Goal: Communication & Community: Answer question/provide support

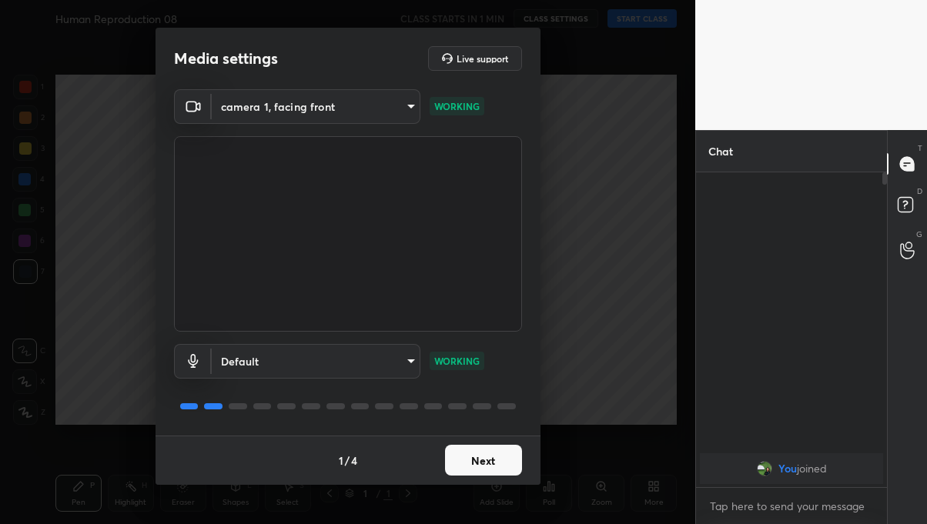
click at [478, 462] on button "Next" at bounding box center [483, 460] width 77 height 31
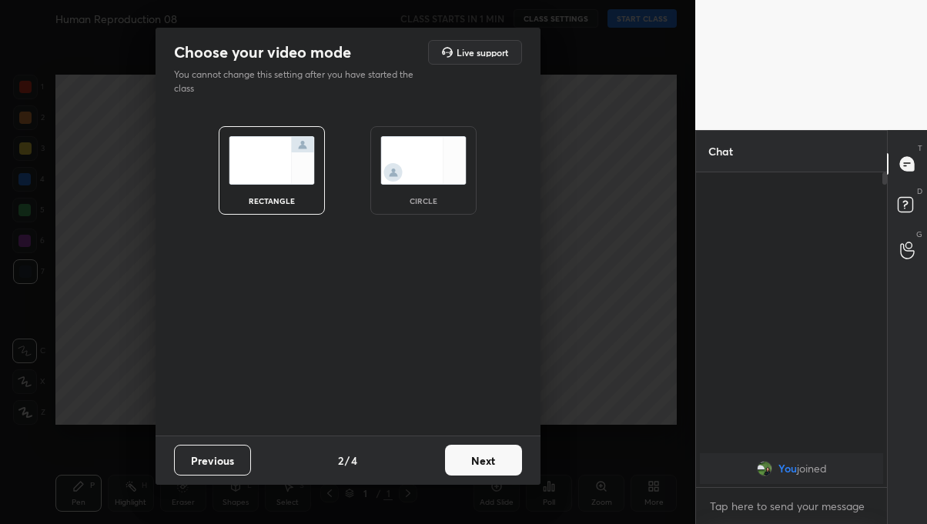
click at [494, 469] on button "Next" at bounding box center [483, 460] width 77 height 31
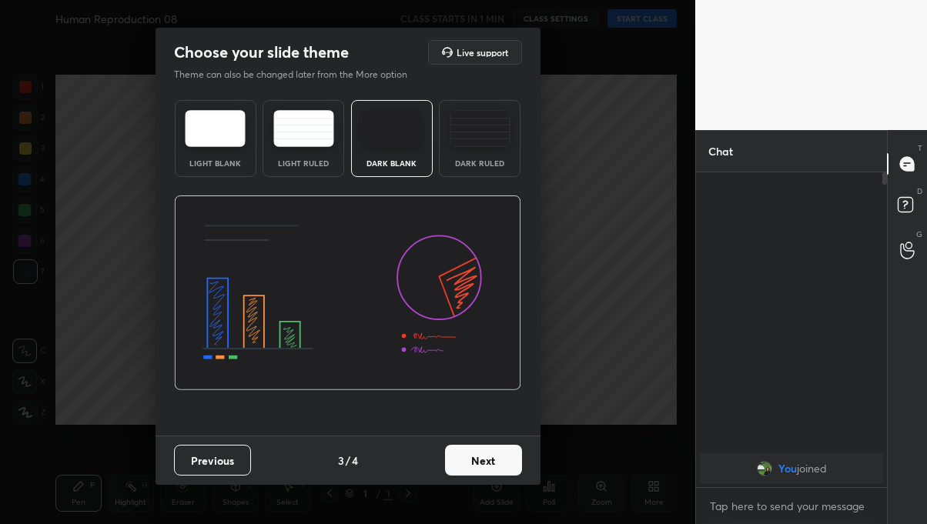
click at [489, 465] on button "Next" at bounding box center [483, 460] width 77 height 31
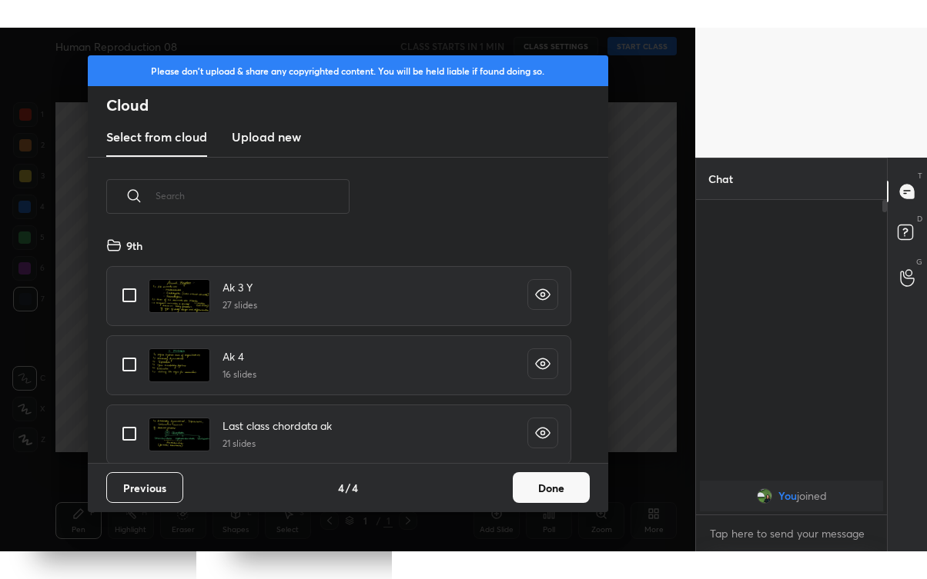
scroll to position [227, 493]
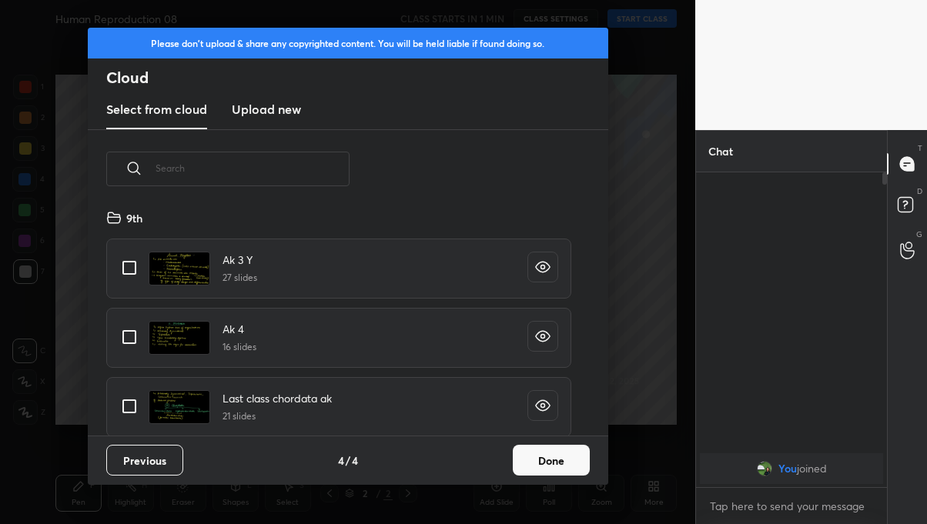
click at [555, 459] on button "Done" at bounding box center [551, 460] width 77 height 31
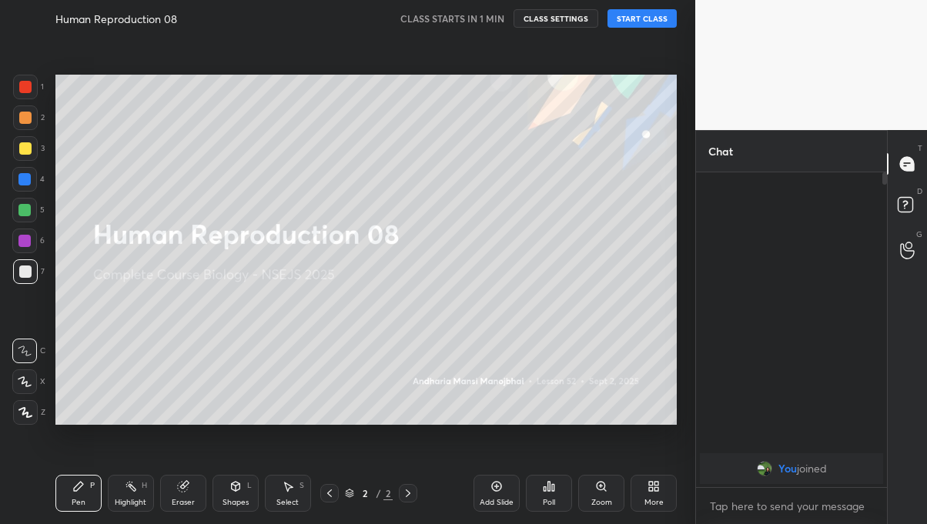
click at [646, 499] on div "More" at bounding box center [653, 503] width 19 height 8
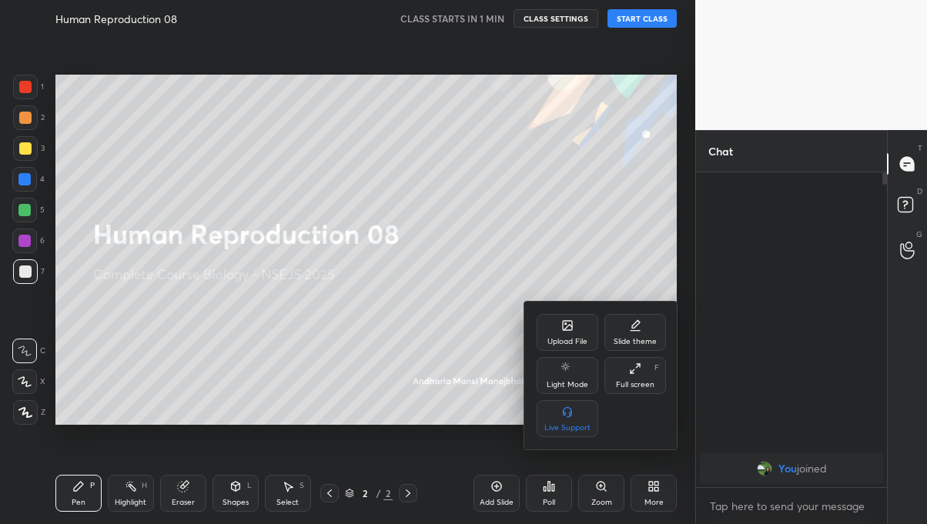
click at [642, 386] on div "Full screen" at bounding box center [635, 385] width 38 height 8
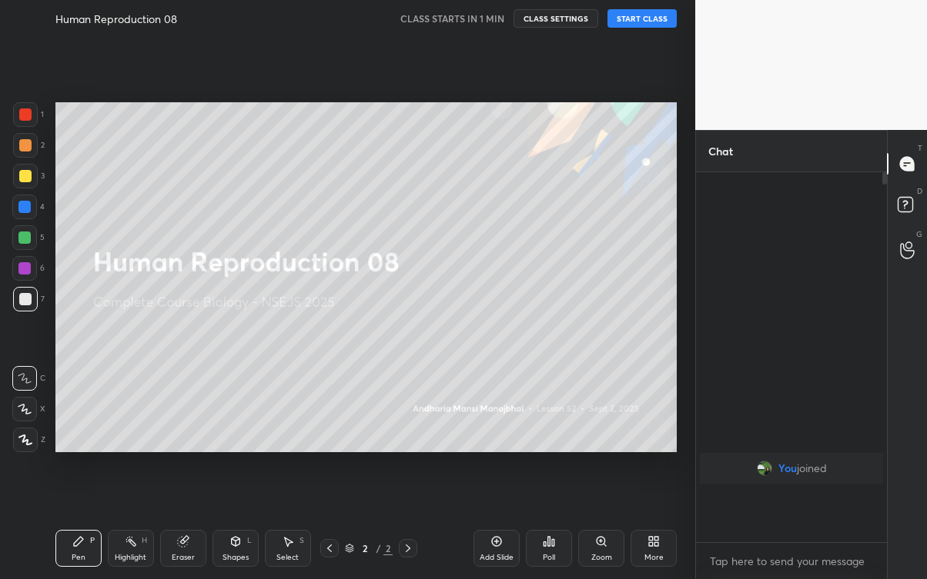
scroll to position [237, 186]
click at [28, 177] on div at bounding box center [25, 176] width 12 height 12
click at [26, 437] on icon at bounding box center [25, 440] width 14 height 11
click at [650, 18] on button "START CLASS" at bounding box center [641, 18] width 69 height 18
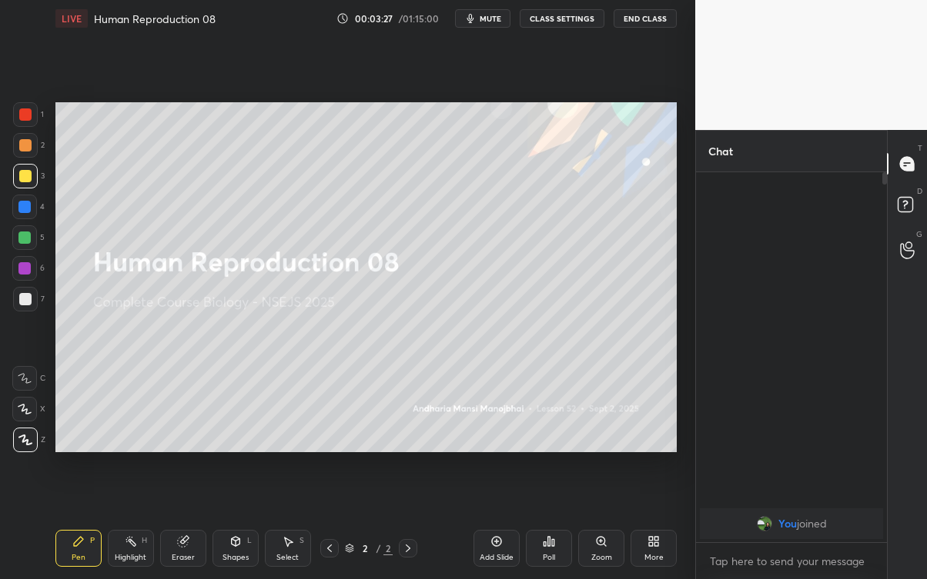
click at [913, 429] on div "T Messages (T) D Doubts (D) G Raise Hand (G)" at bounding box center [907, 354] width 40 height 449
click at [911, 457] on div "T Messages (T) D Doubts (D) G Raise Hand (G)" at bounding box center [907, 354] width 40 height 449
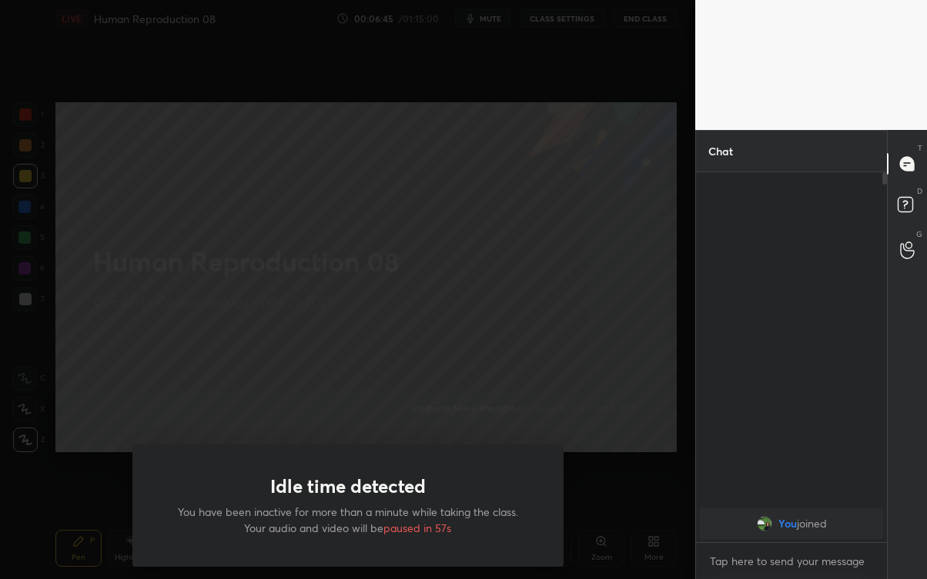
click at [140, 369] on div "Idle time detected You have been inactive for more than a minute while taking t…" at bounding box center [347, 289] width 695 height 579
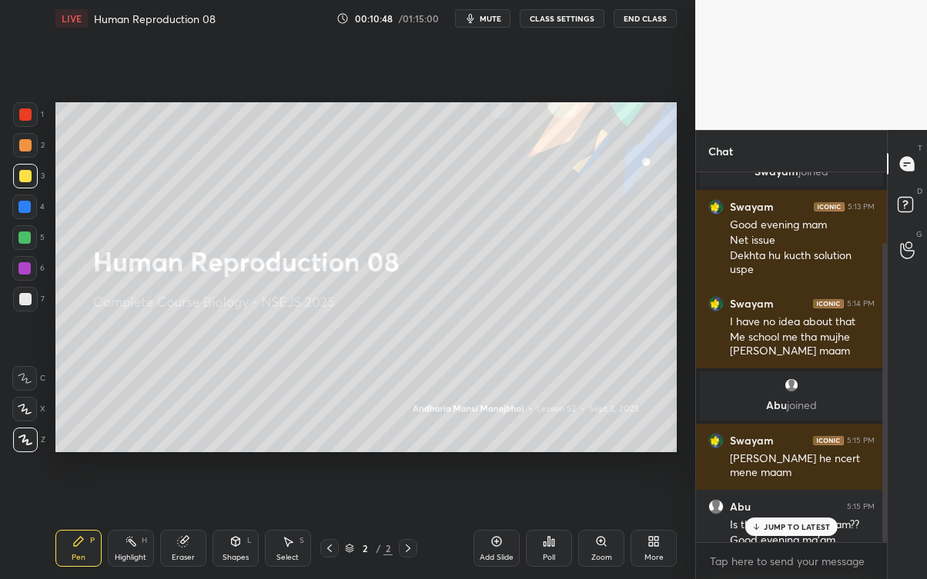
scroll to position [86, 0]
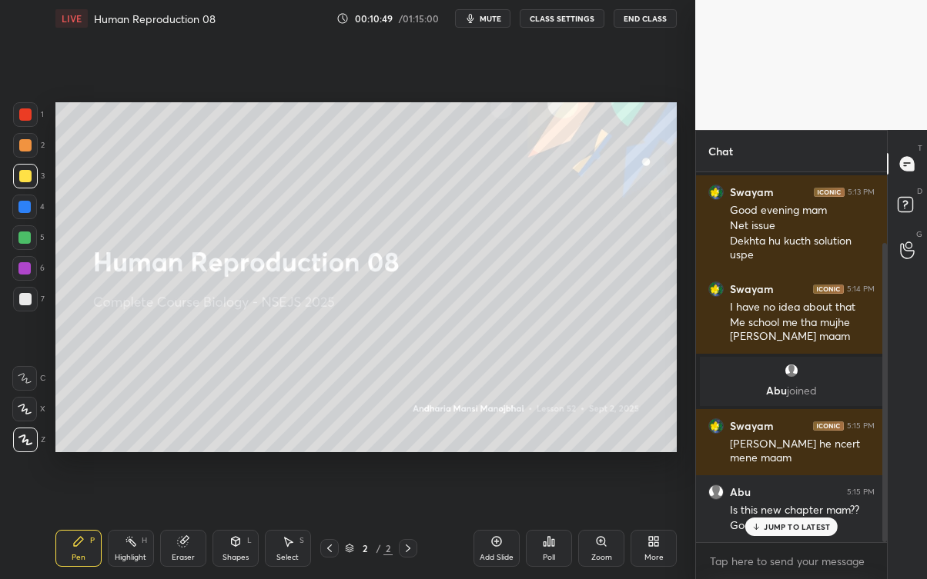
click at [823, 520] on div "JUMP TO LATEST" at bounding box center [791, 527] width 92 height 18
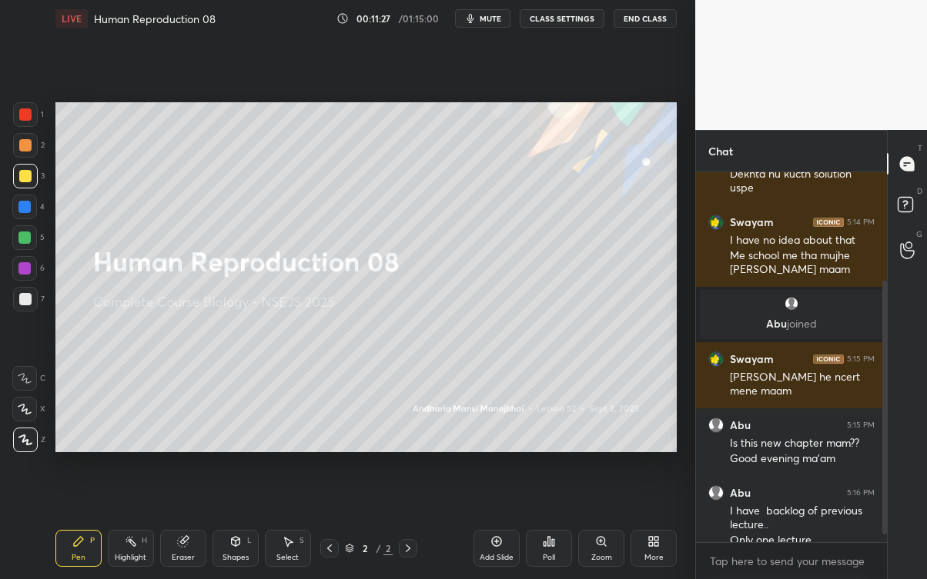
scroll to position [168, 0]
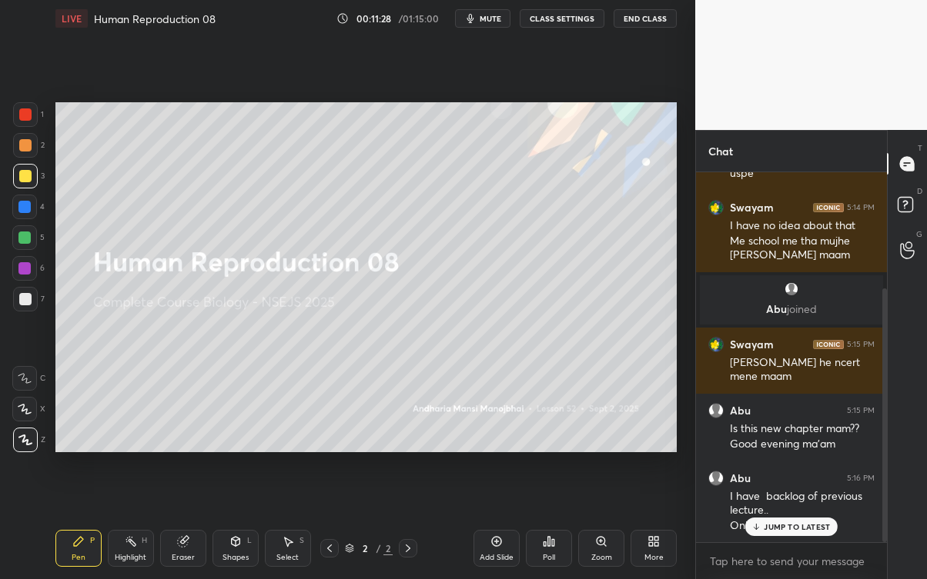
click at [776, 523] on p "JUMP TO LATEST" at bounding box center [796, 527] width 66 height 9
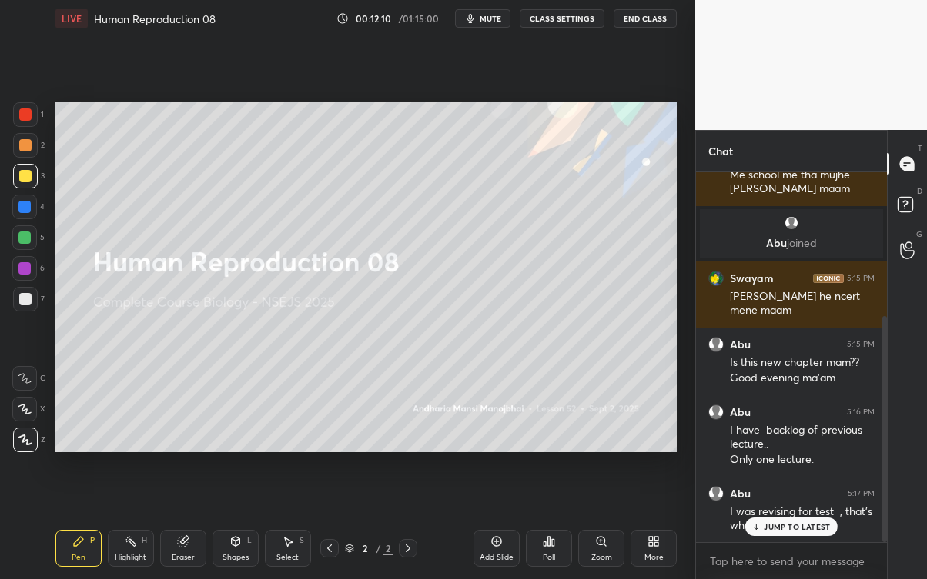
click at [821, 521] on div "JUMP TO LATEST" at bounding box center [791, 527] width 92 height 18
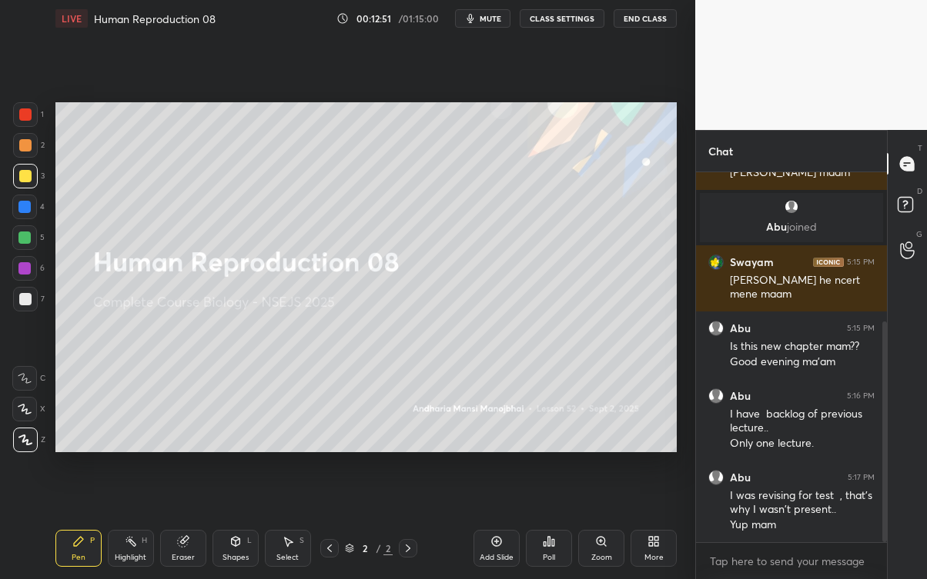
scroll to position [279, 0]
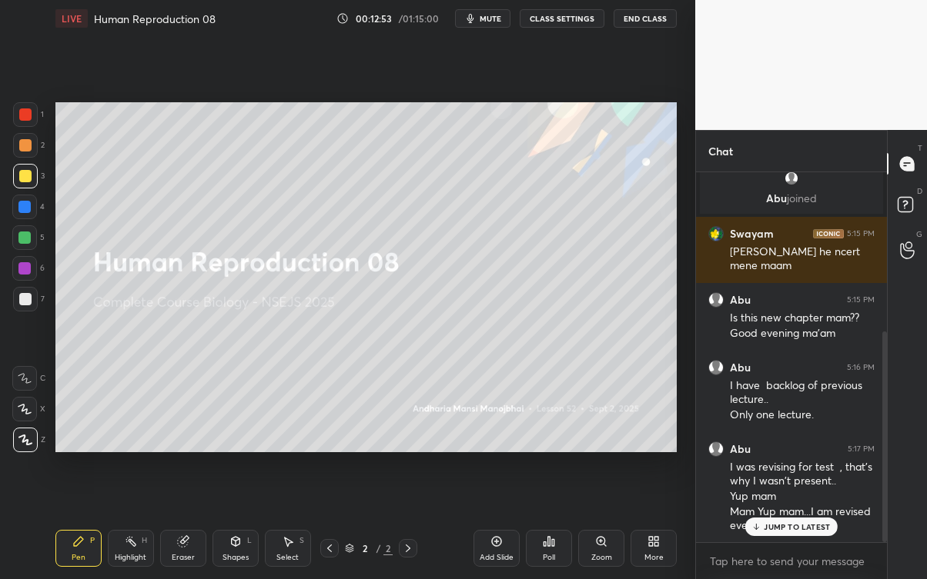
click at [828, 521] on div "JUMP TO LATEST" at bounding box center [791, 527] width 92 height 18
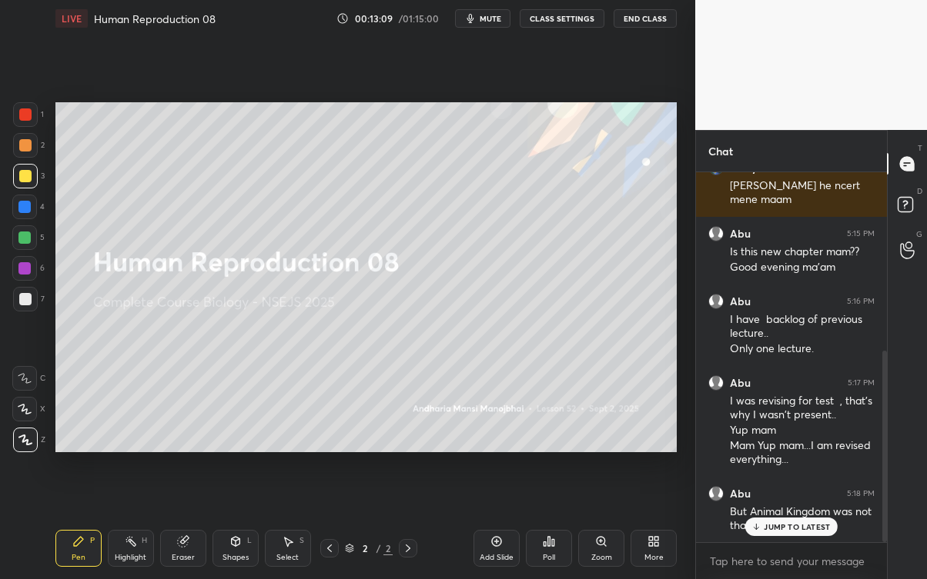
click at [813, 523] on p "JUMP TO LATEST" at bounding box center [796, 527] width 66 height 9
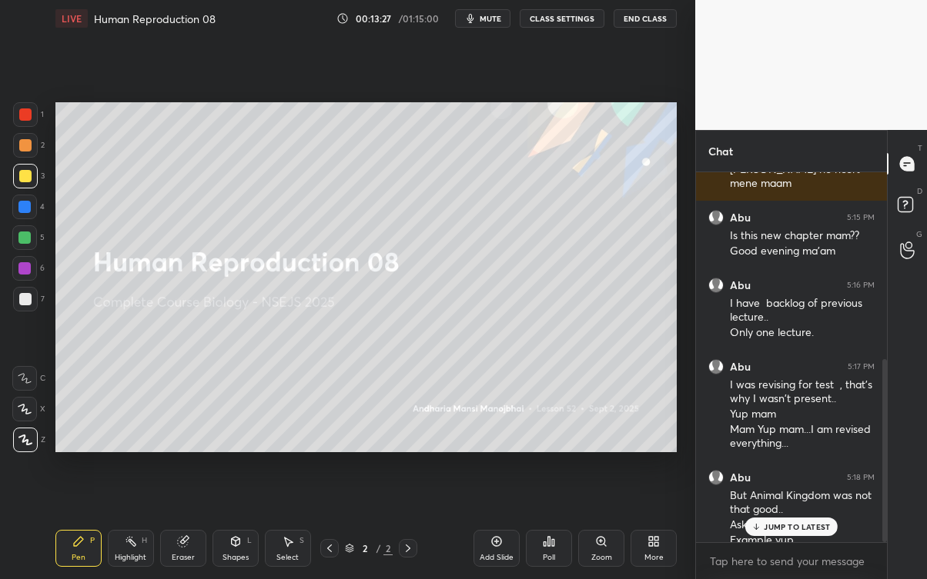
scroll to position [376, 0]
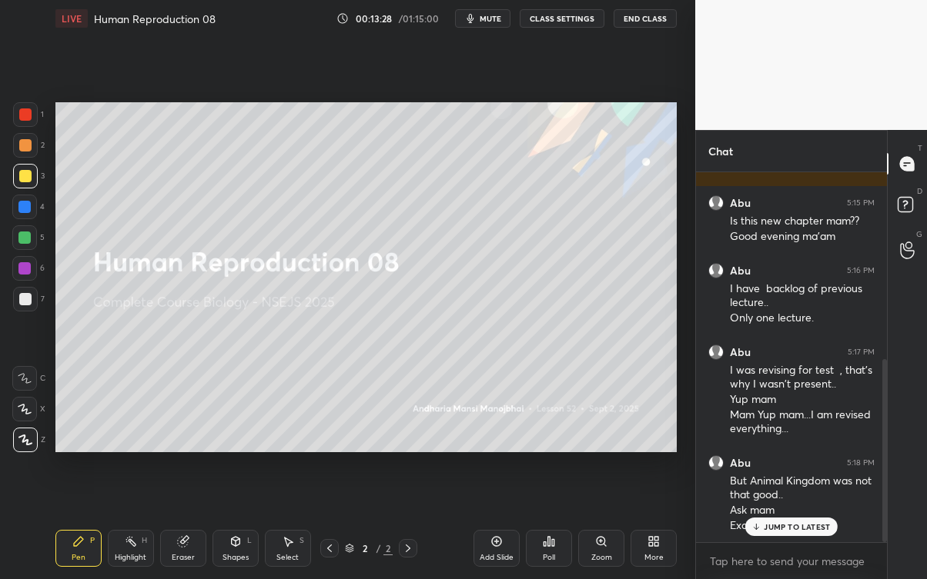
click at [829, 523] on p "JUMP TO LATEST" at bounding box center [796, 527] width 66 height 9
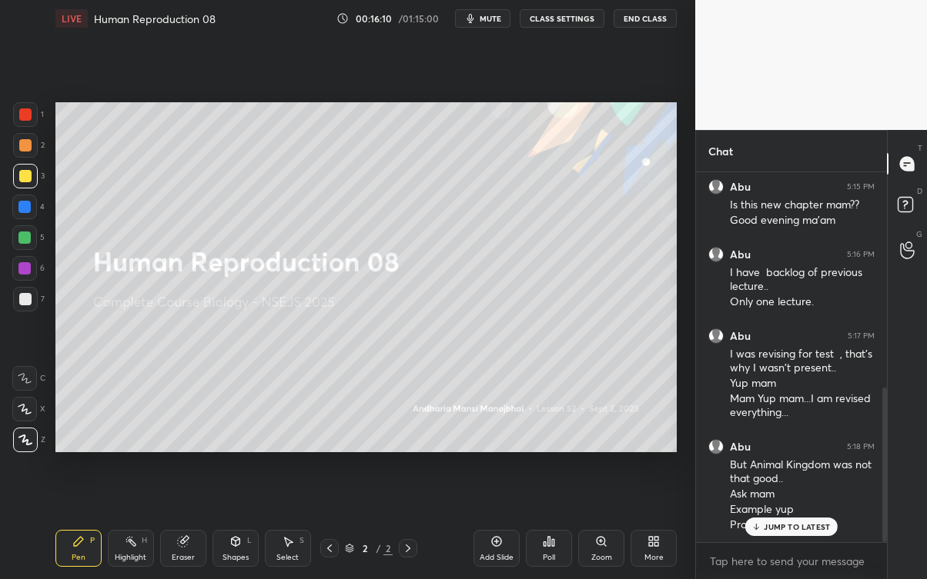
scroll to position [513, 0]
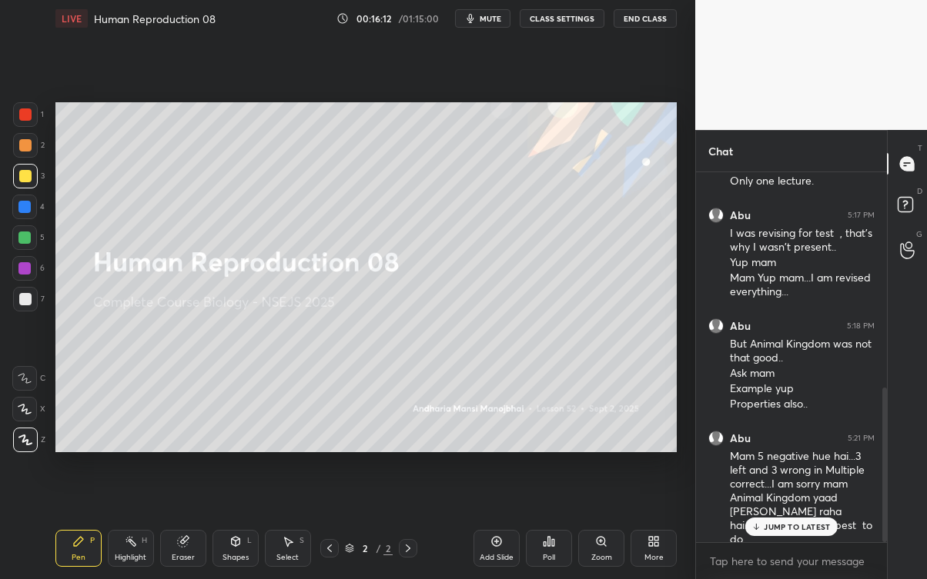
click at [827, 523] on p "JUMP TO LATEST" at bounding box center [796, 527] width 66 height 9
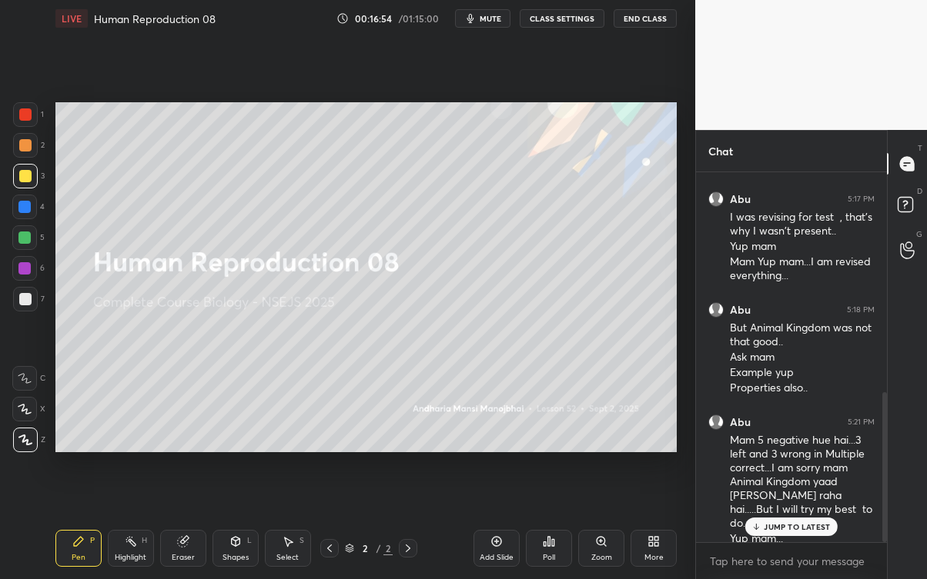
scroll to position [543, 0]
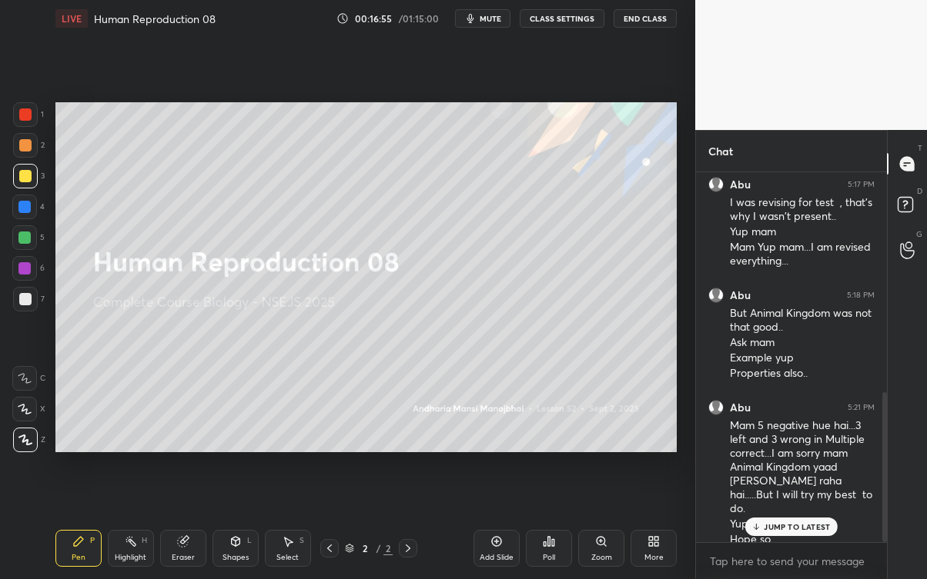
click at [823, 523] on div "JUMP TO LATEST" at bounding box center [791, 527] width 92 height 18
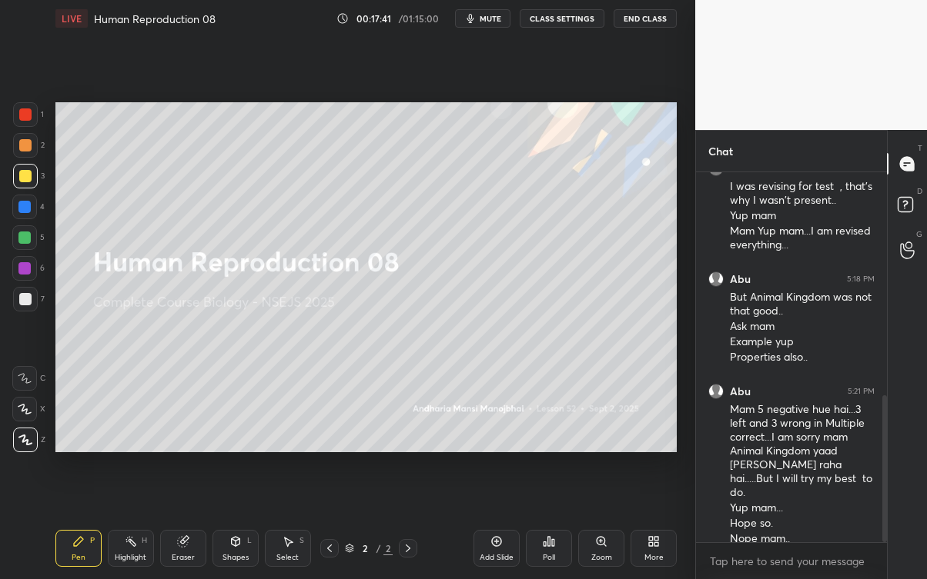
click at [496, 523] on div "Add Slide" at bounding box center [496, 558] width 34 height 8
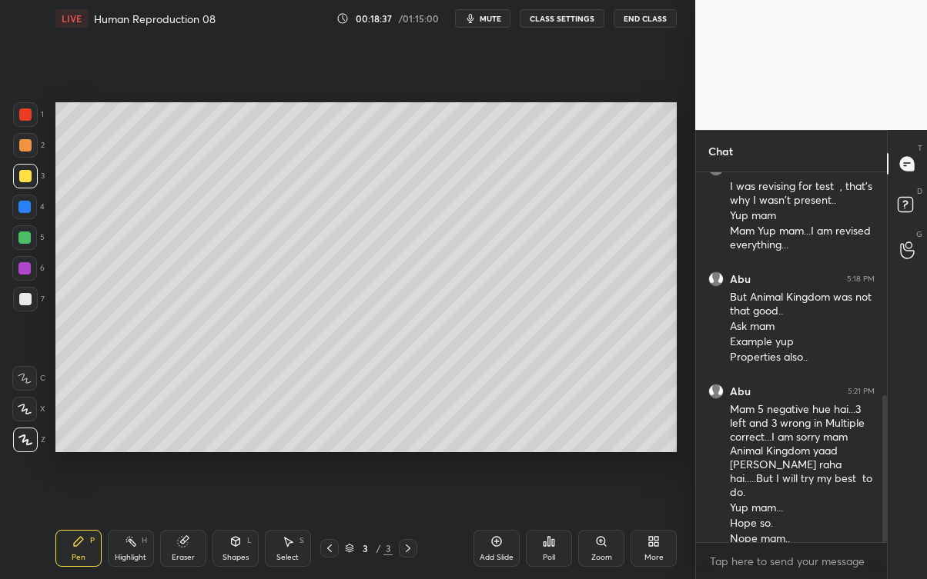
click at [24, 297] on div at bounding box center [25, 299] width 12 height 12
click at [185, 523] on div "Eraser" at bounding box center [183, 558] width 23 height 8
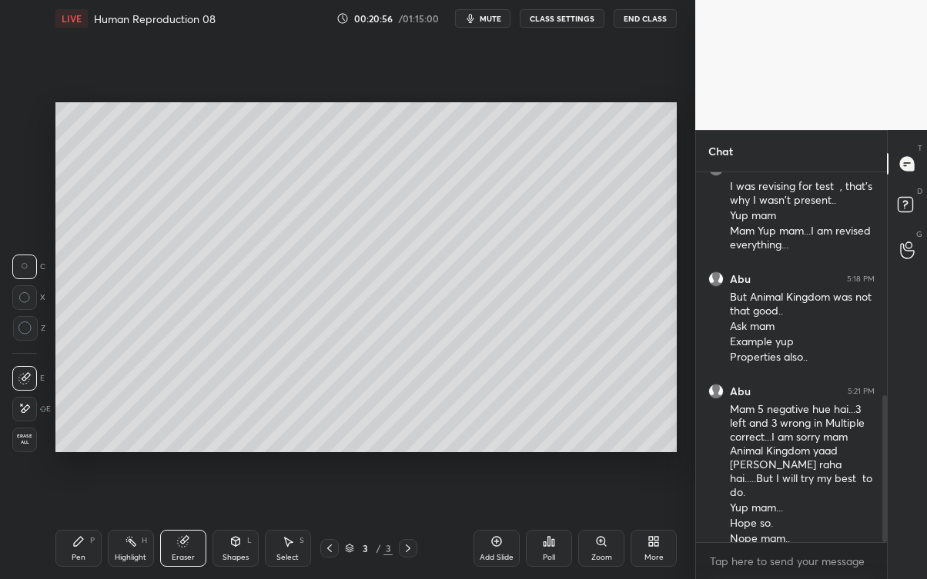
click at [75, 523] on div "Pen P" at bounding box center [78, 548] width 46 height 37
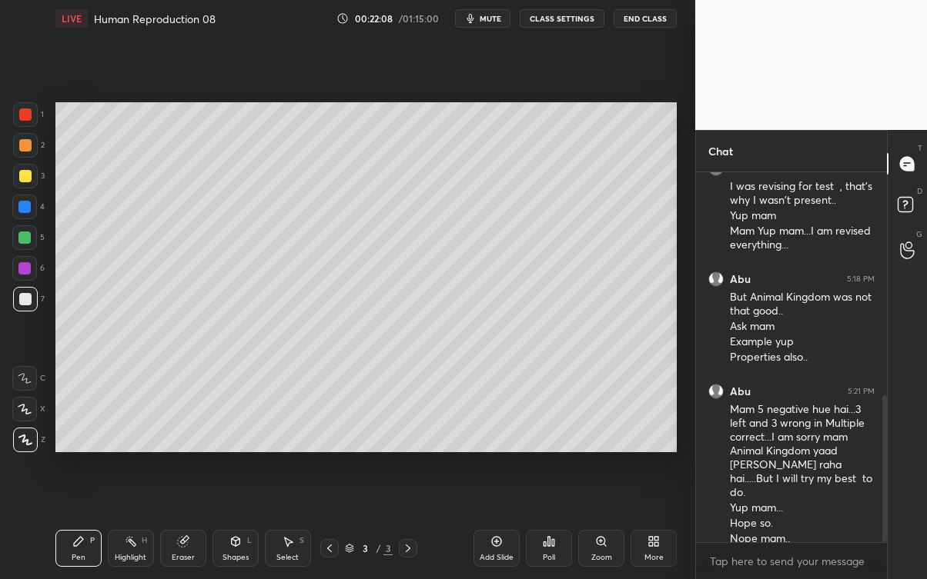
click at [494, 523] on div "Add Slide" at bounding box center [496, 558] width 34 height 8
click at [18, 178] on div at bounding box center [25, 176] width 25 height 25
click at [193, 523] on div "Eraser" at bounding box center [183, 548] width 46 height 37
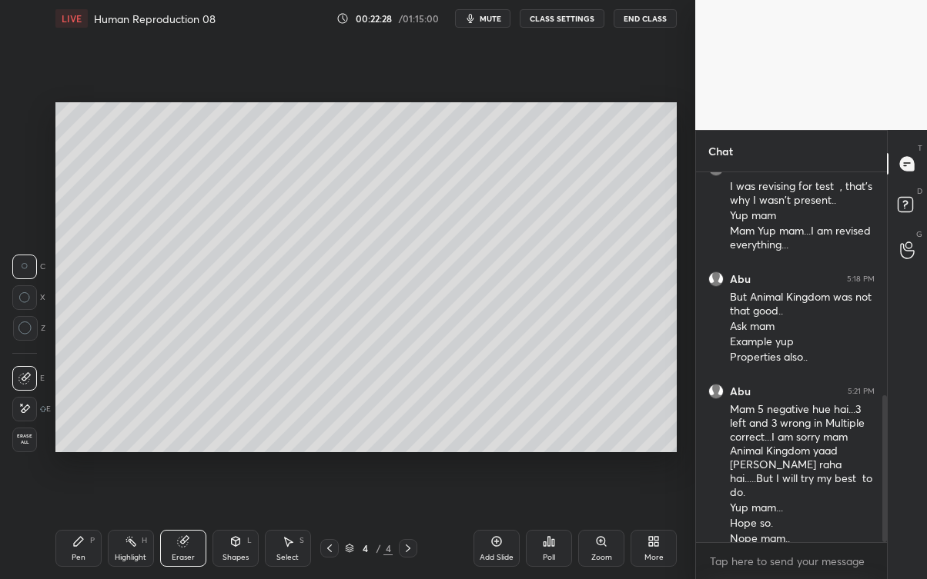
click at [80, 523] on div "Pen P" at bounding box center [78, 548] width 46 height 37
click at [84, 523] on icon at bounding box center [78, 542] width 12 height 12
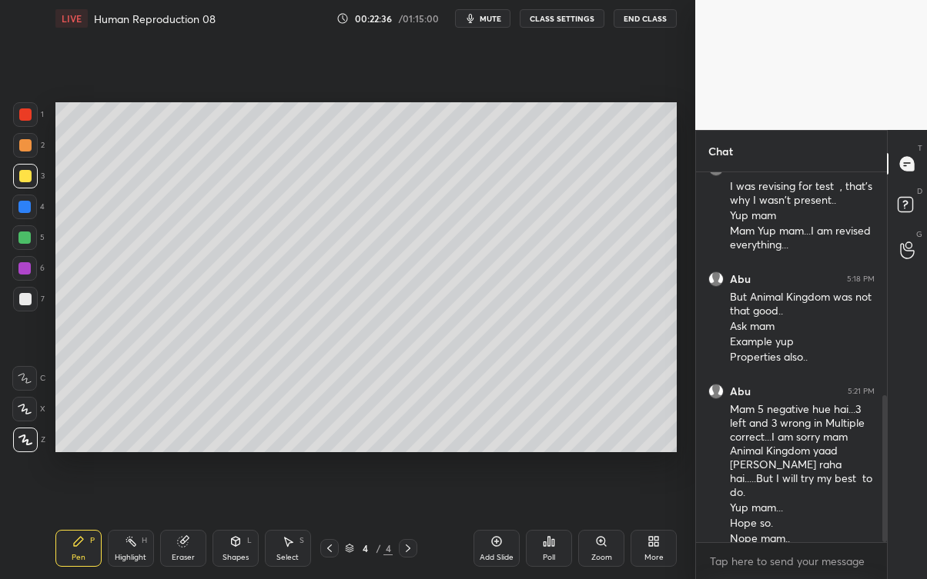
click at [22, 292] on div at bounding box center [25, 299] width 25 height 25
click at [192, 523] on div "Eraser" at bounding box center [183, 548] width 46 height 37
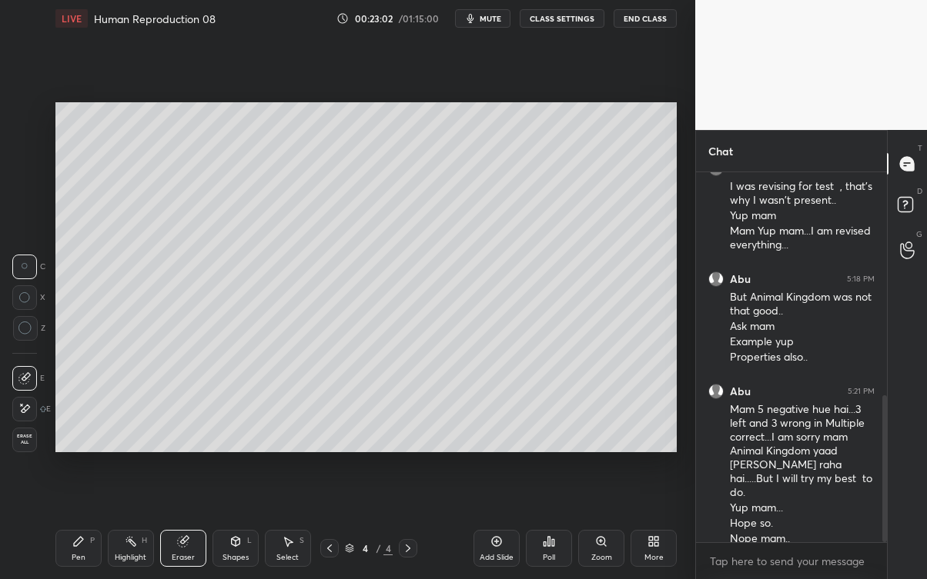
click at [72, 523] on icon at bounding box center [78, 542] width 12 height 12
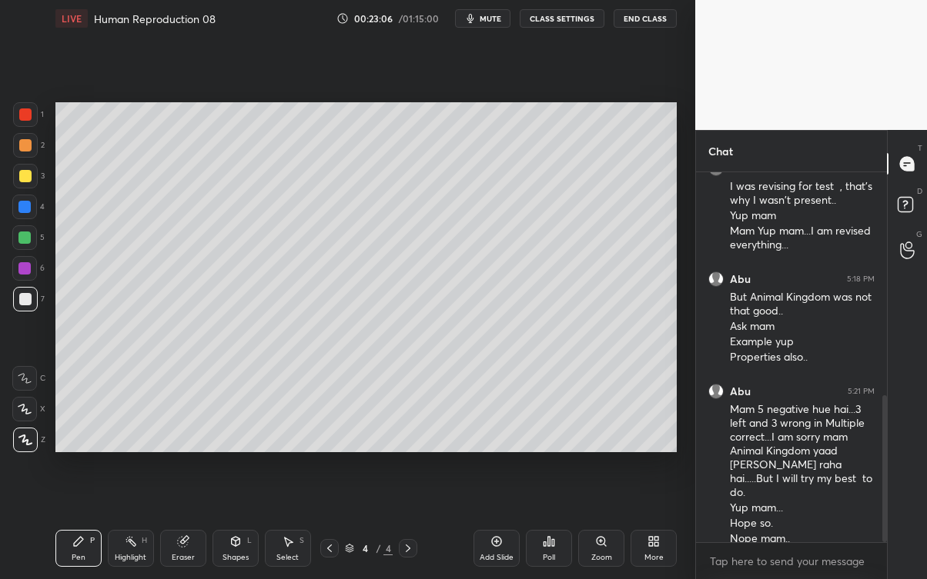
scroll to position [611, 0]
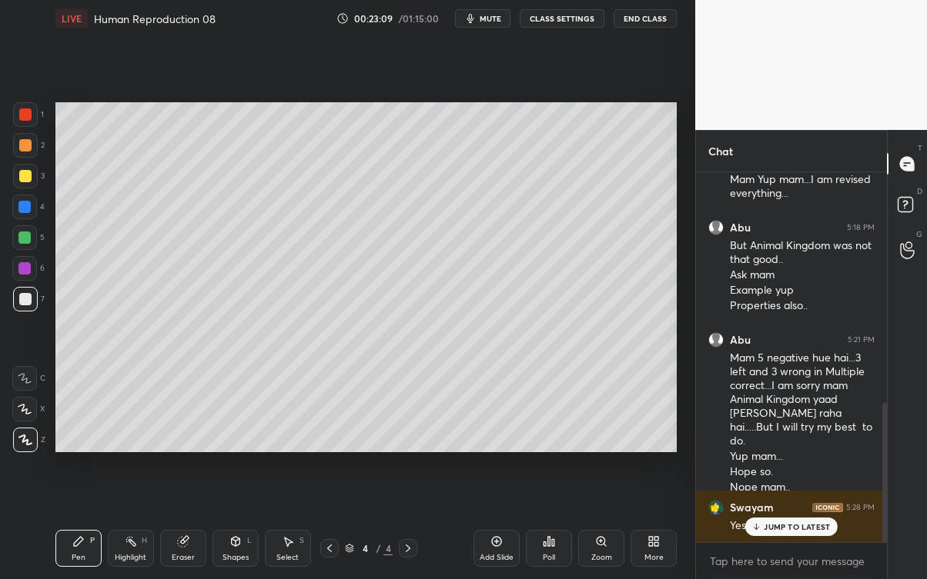
click at [793, 523] on div "You joined [PERSON_NAME] joined Swayam 5:13 PM Good evening mam Net issue Dekht…" at bounding box center [791, 357] width 191 height 370
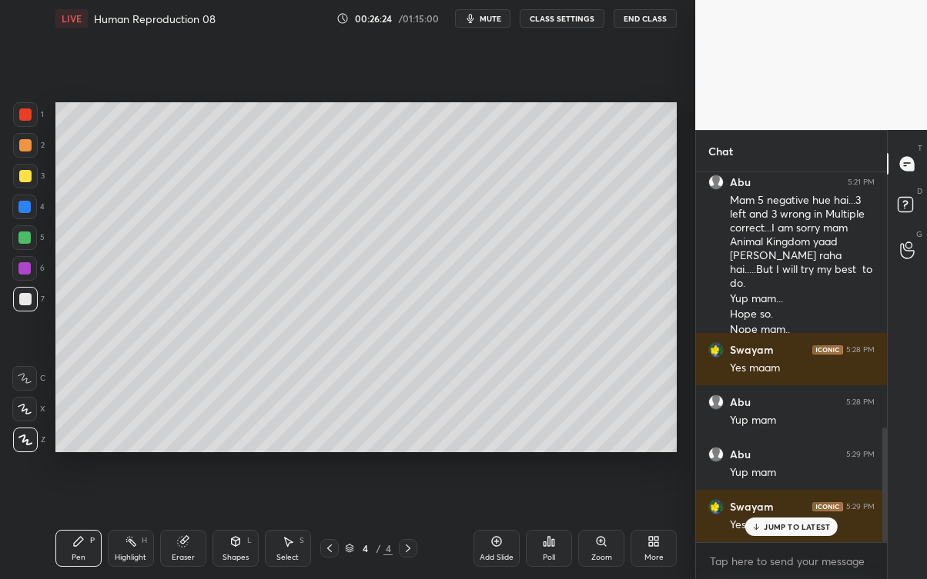
scroll to position [820, 0]
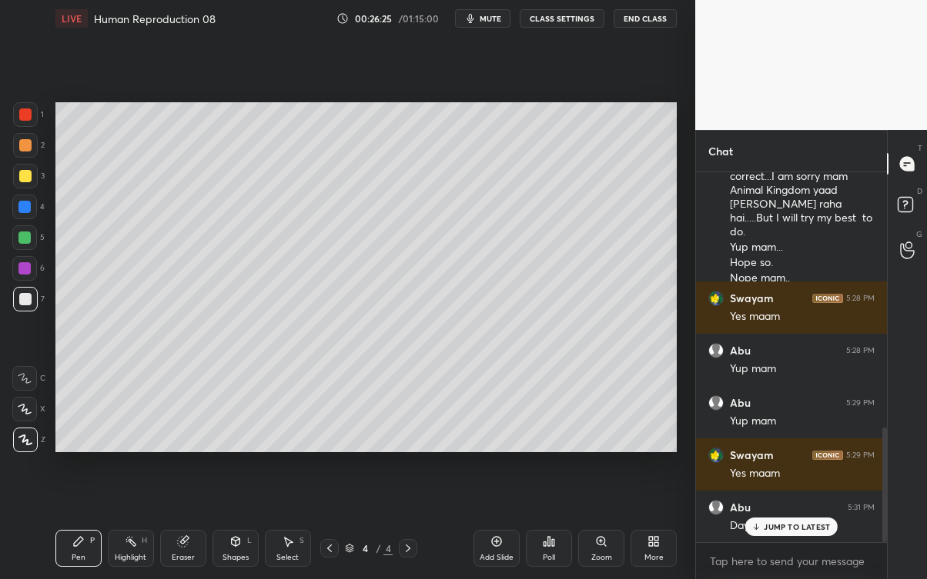
click at [812, 523] on p "JUMP TO LATEST" at bounding box center [796, 527] width 66 height 9
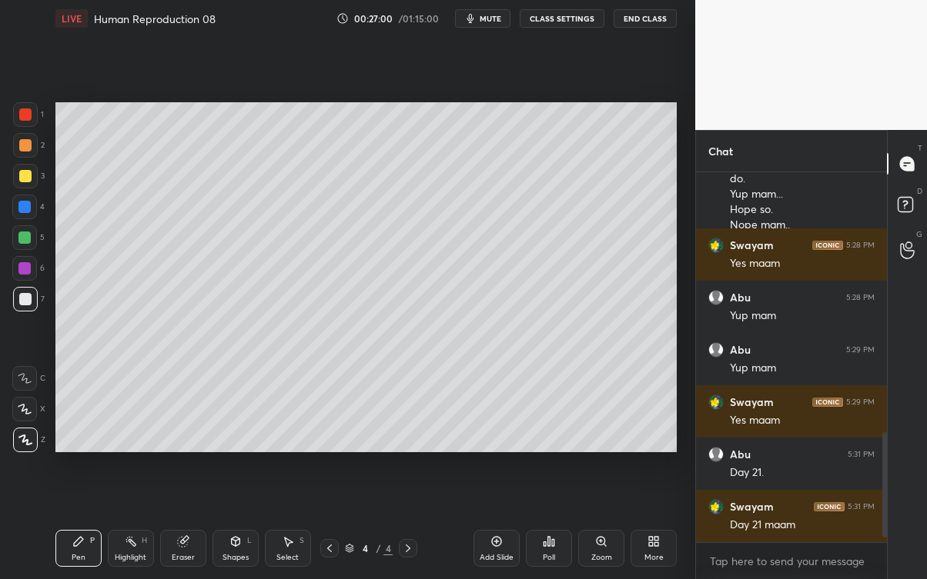
scroll to position [925, 0]
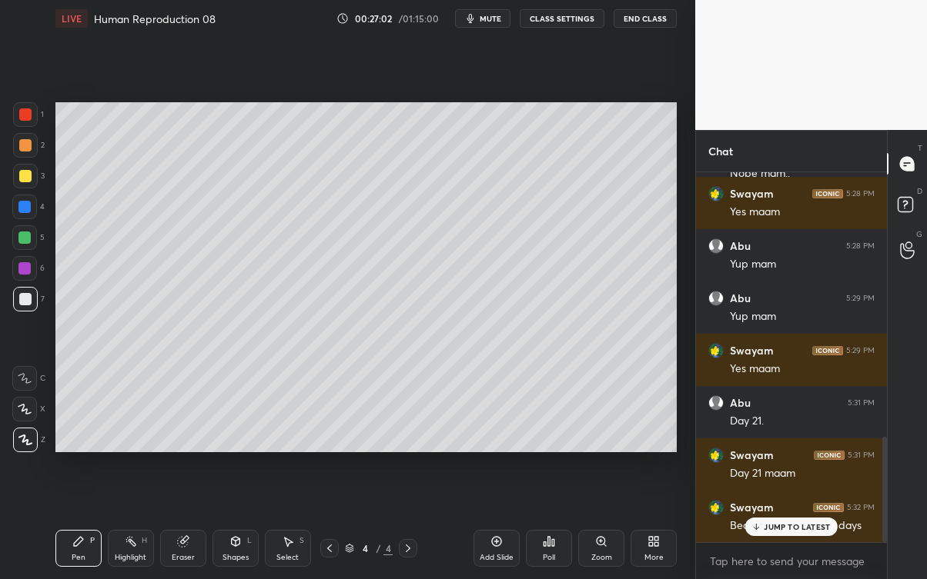
click at [812, 523] on p "JUMP TO LATEST" at bounding box center [796, 527] width 66 height 9
click at [184, 523] on div "Eraser" at bounding box center [183, 548] width 46 height 37
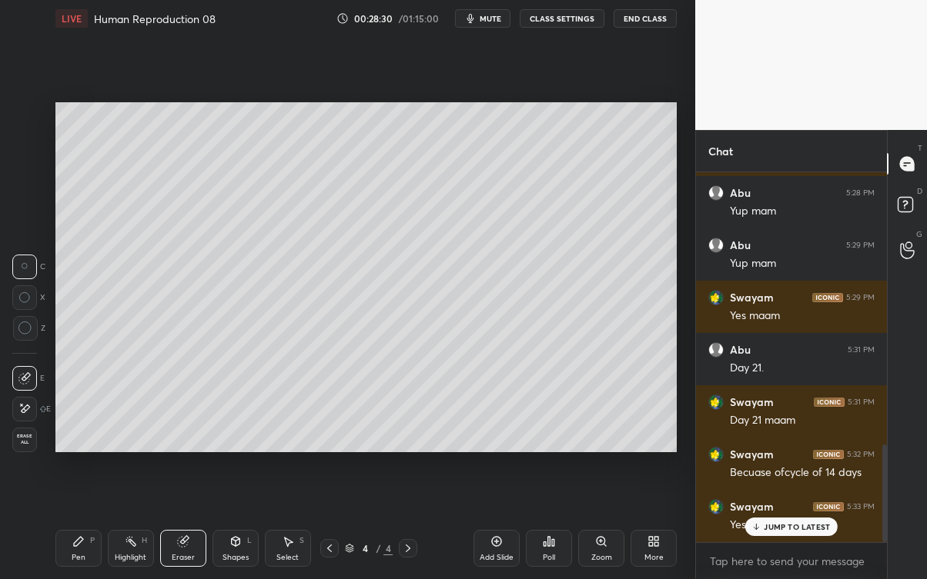
scroll to position [1030, 0]
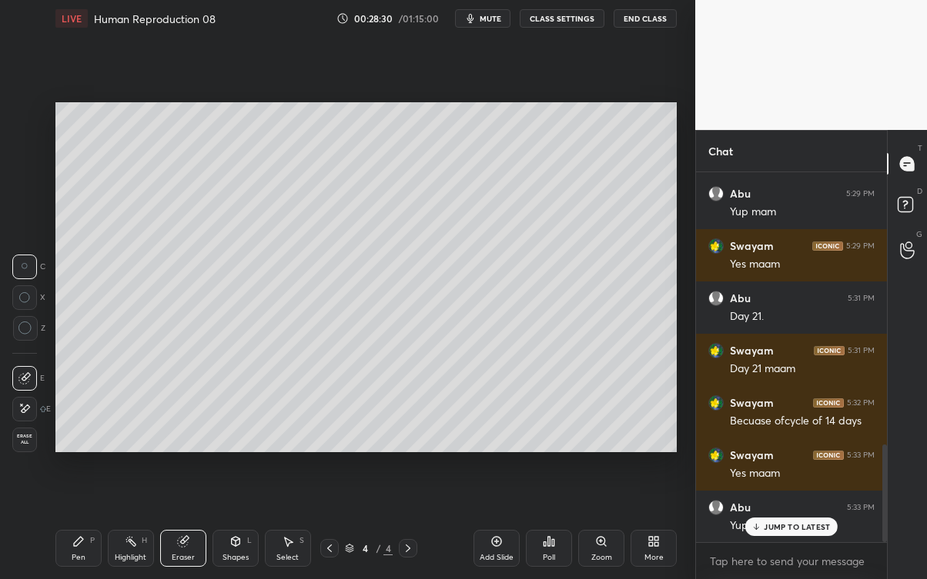
click at [25, 410] on icon at bounding box center [26, 410] width 8 height 8
click at [791, 523] on p "JUMP TO LATEST" at bounding box center [796, 527] width 66 height 9
click at [75, 523] on icon at bounding box center [78, 541] width 9 height 9
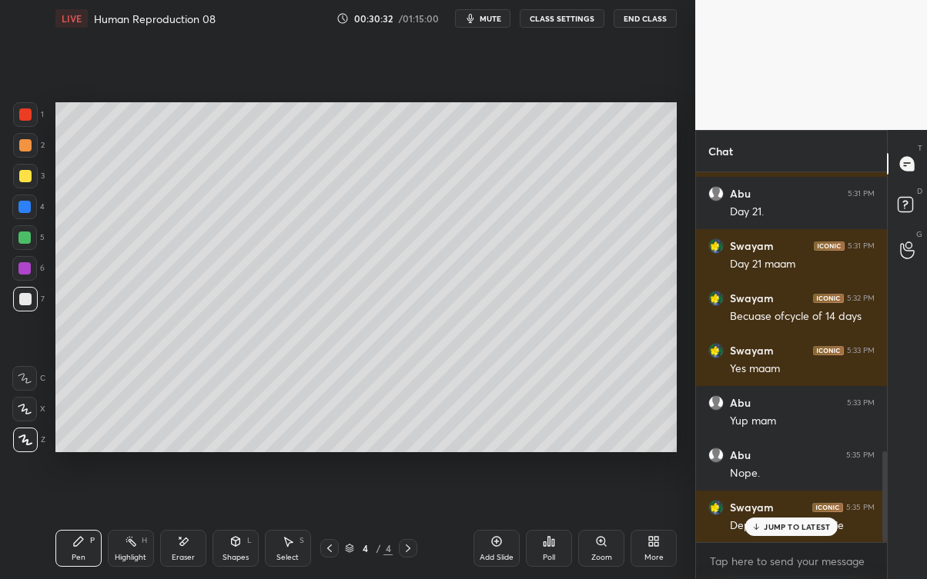
scroll to position [1151, 0]
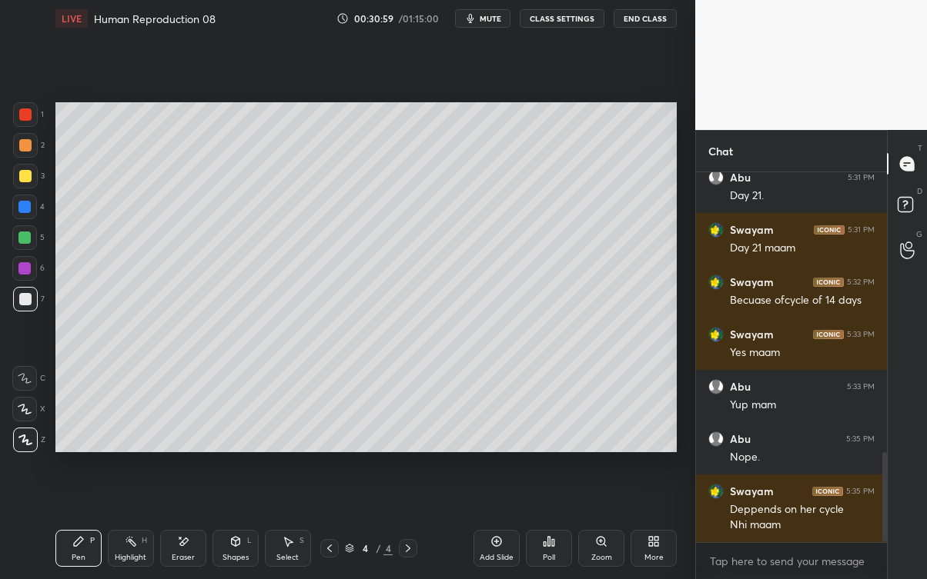
click at [28, 173] on div at bounding box center [25, 176] width 12 height 12
click at [181, 523] on div "Eraser" at bounding box center [183, 548] width 46 height 37
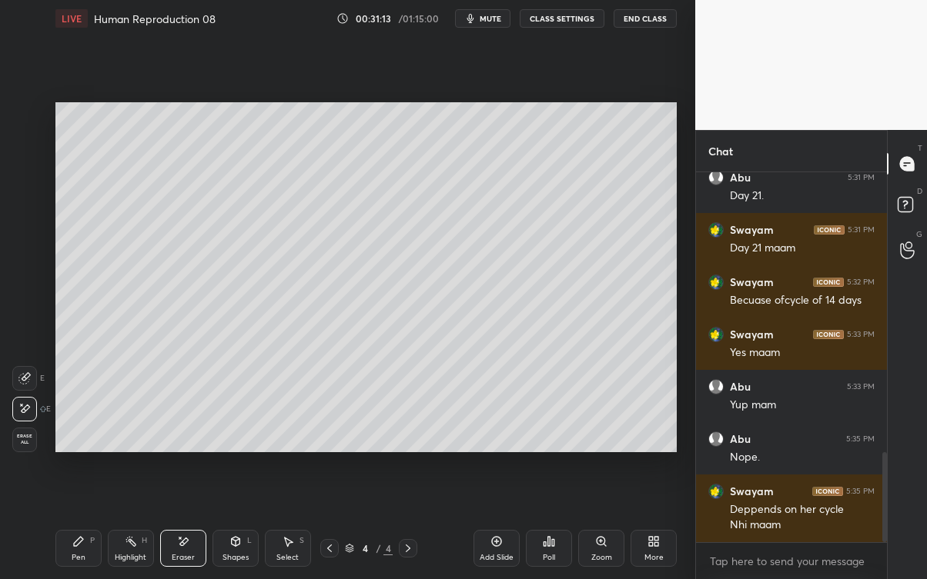
click at [72, 523] on div "Pen P" at bounding box center [78, 548] width 46 height 37
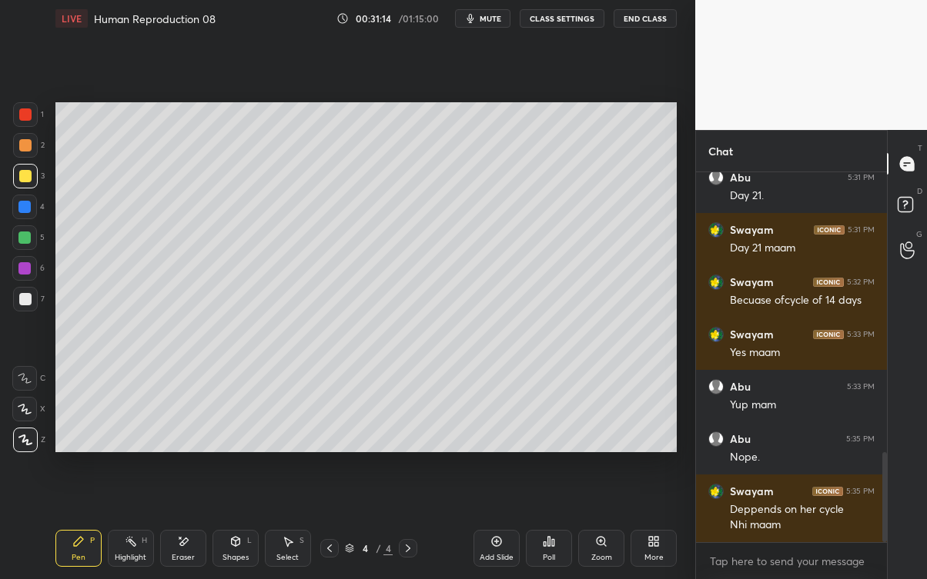
click at [22, 294] on div at bounding box center [25, 299] width 12 height 12
click at [184, 523] on icon at bounding box center [183, 542] width 12 height 13
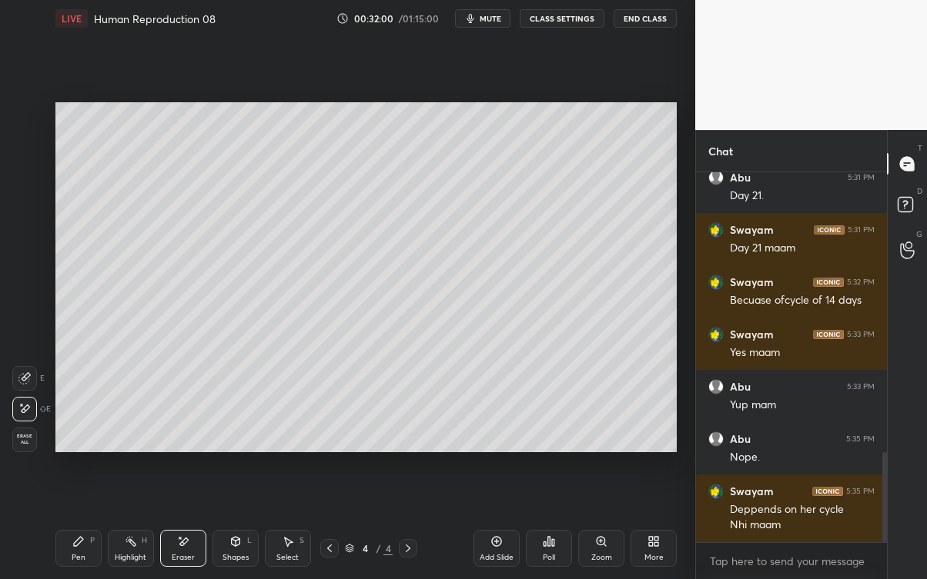
click at [79, 523] on div "Pen P" at bounding box center [78, 548] width 46 height 37
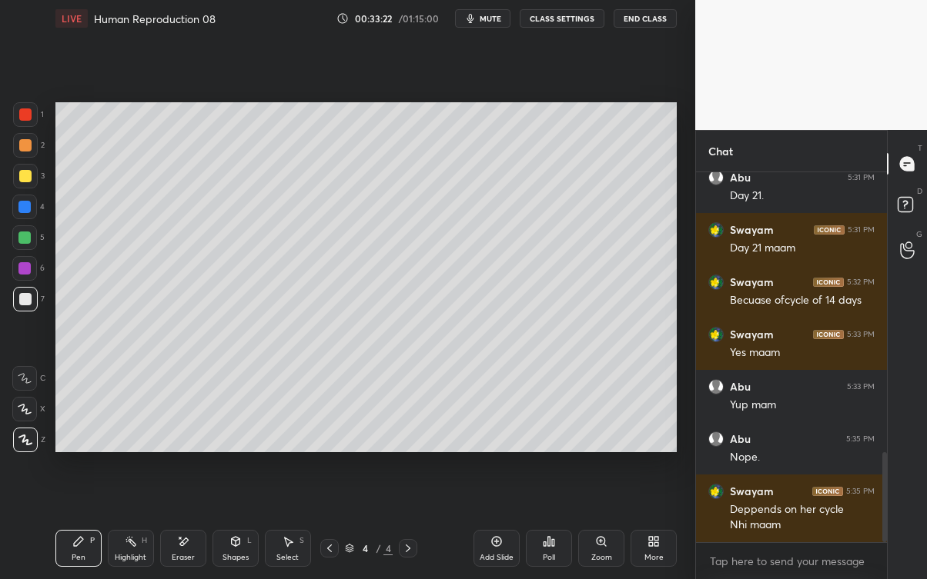
scroll to position [1202, 0]
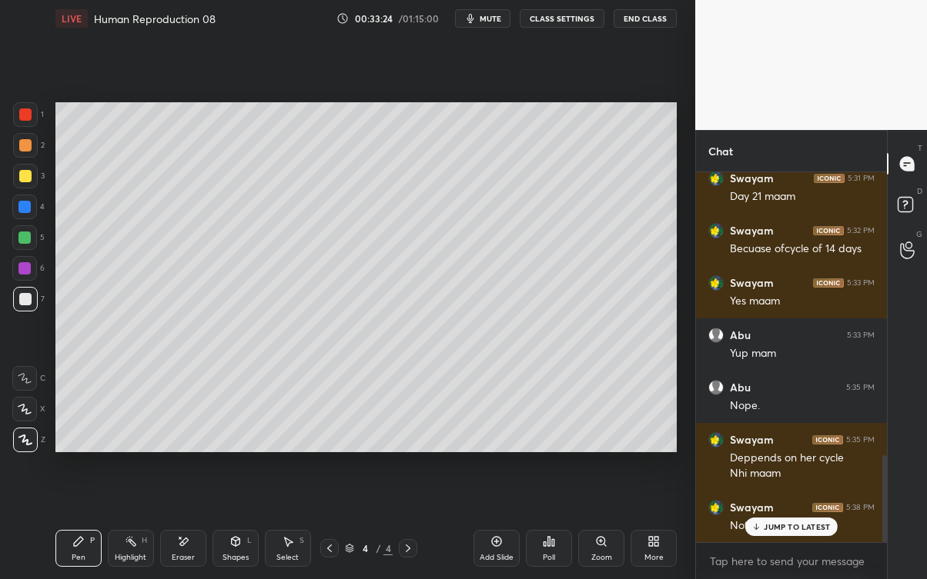
click at [806, 523] on div "JUMP TO LATEST" at bounding box center [791, 527] width 92 height 18
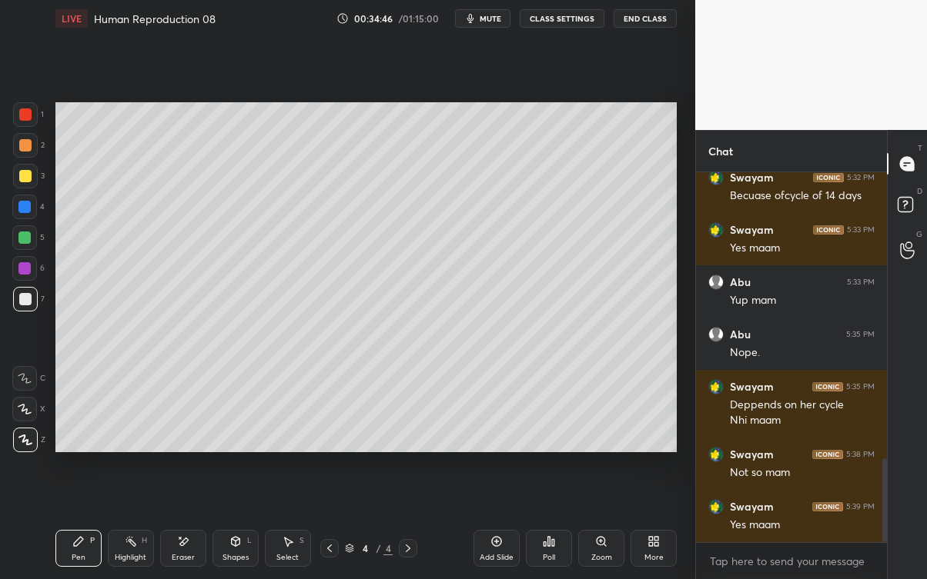
click at [497, 523] on div "Add Slide" at bounding box center [496, 558] width 34 height 8
click at [196, 523] on div "Eraser" at bounding box center [183, 548] width 46 height 37
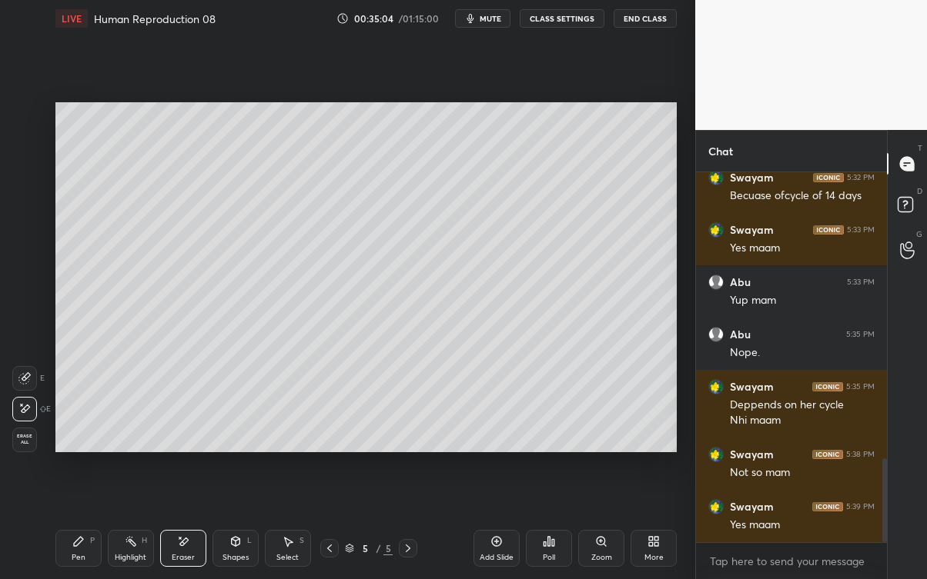
click at [93, 523] on div "Pen P" at bounding box center [78, 548] width 46 height 37
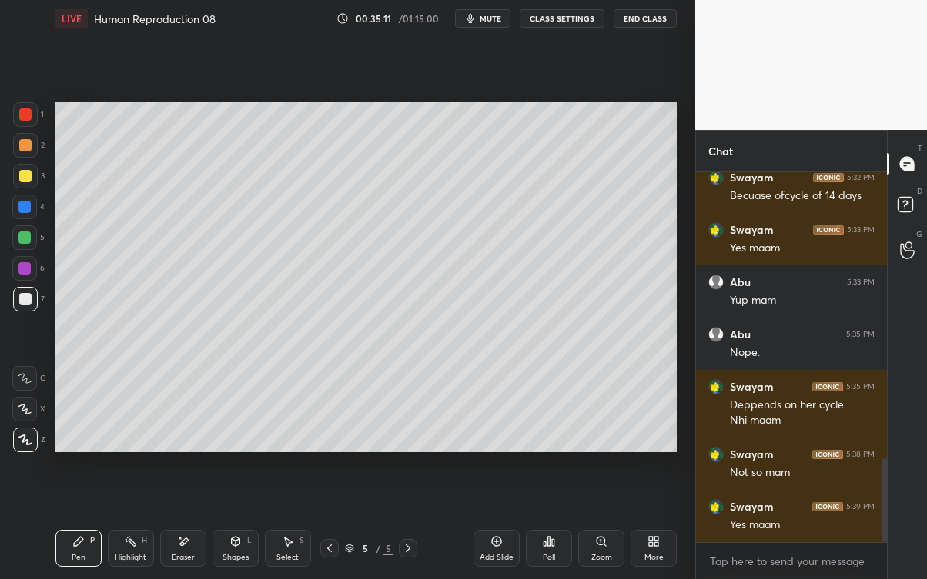
click at [190, 523] on div "Eraser" at bounding box center [183, 548] width 46 height 37
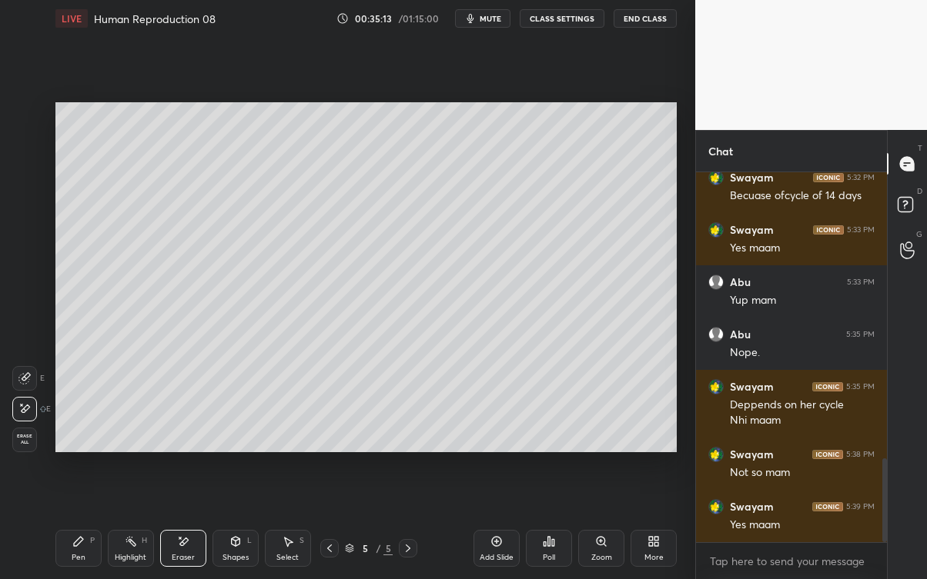
click at [89, 523] on div "Pen P" at bounding box center [78, 548] width 46 height 37
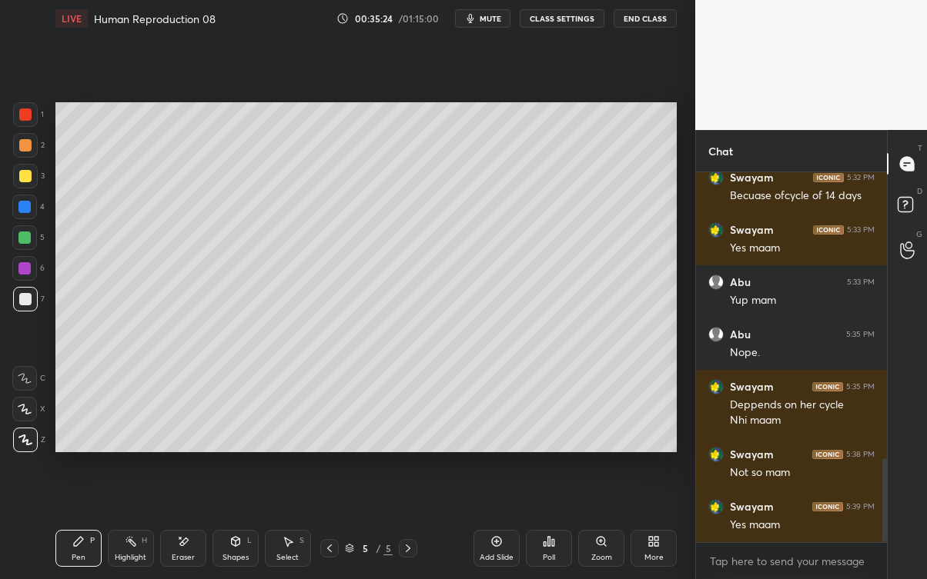
click at [29, 173] on div at bounding box center [25, 176] width 12 height 12
click at [24, 301] on div at bounding box center [25, 299] width 12 height 12
click at [185, 523] on icon at bounding box center [183, 542] width 12 height 13
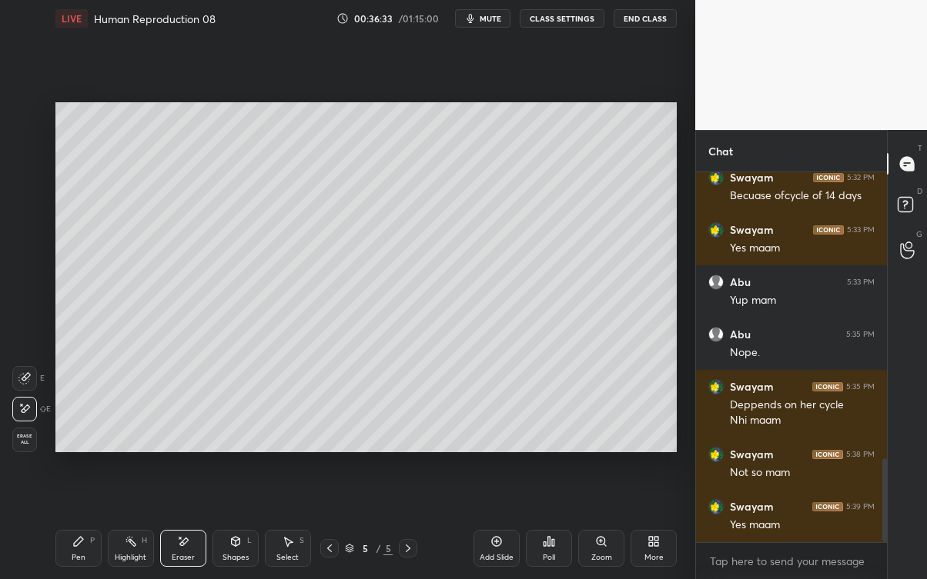
click at [65, 523] on div "Pen P" at bounding box center [78, 548] width 46 height 37
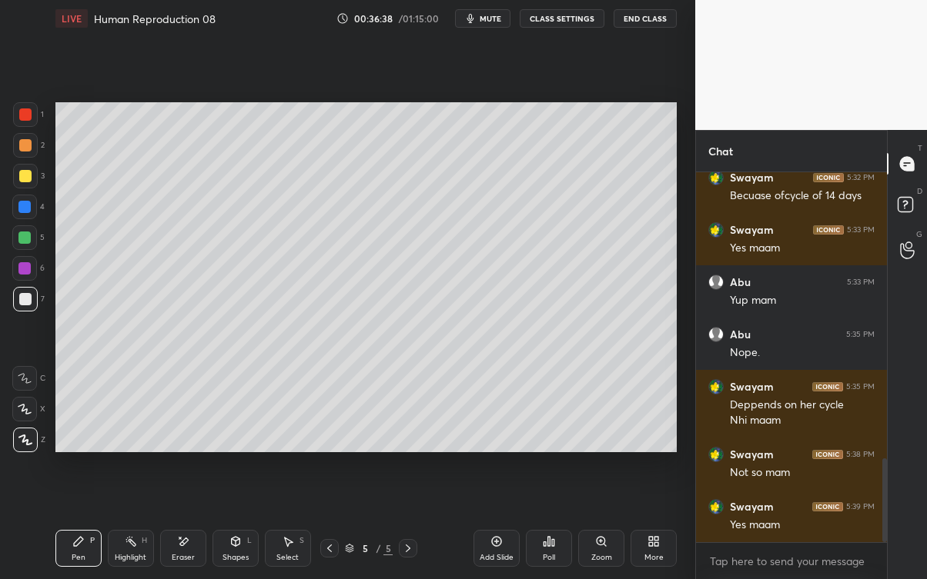
click at [188, 523] on icon at bounding box center [183, 542] width 12 height 13
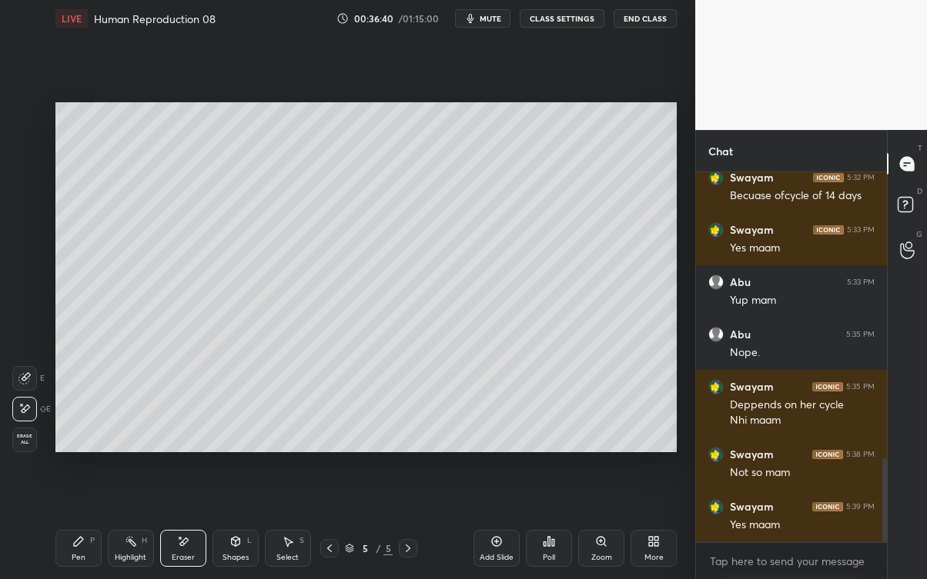
click at [88, 523] on div "Pen P" at bounding box center [78, 548] width 46 height 37
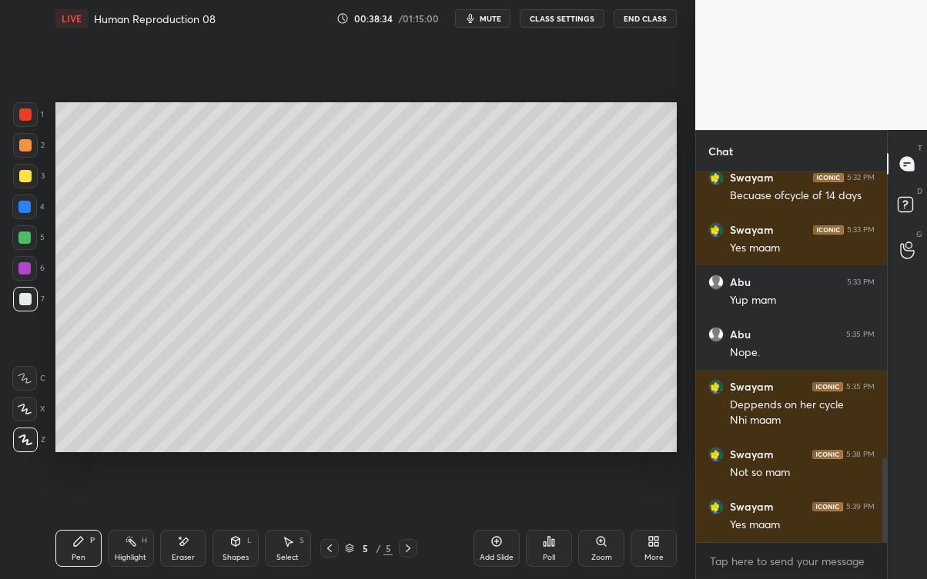
click at [27, 169] on div at bounding box center [25, 176] width 25 height 25
click at [171, 523] on div "Eraser" at bounding box center [183, 548] width 46 height 37
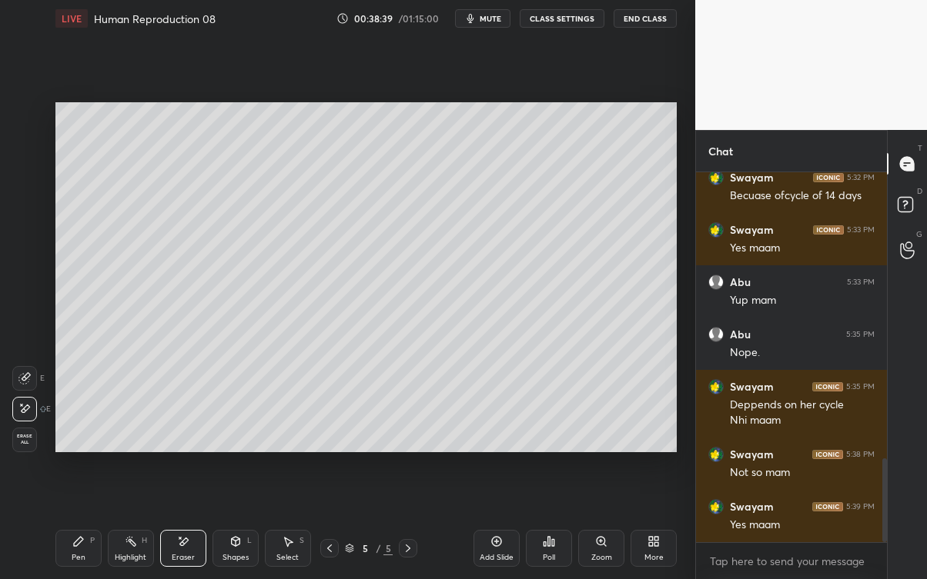
click at [85, 523] on div "Pen P" at bounding box center [78, 548] width 46 height 37
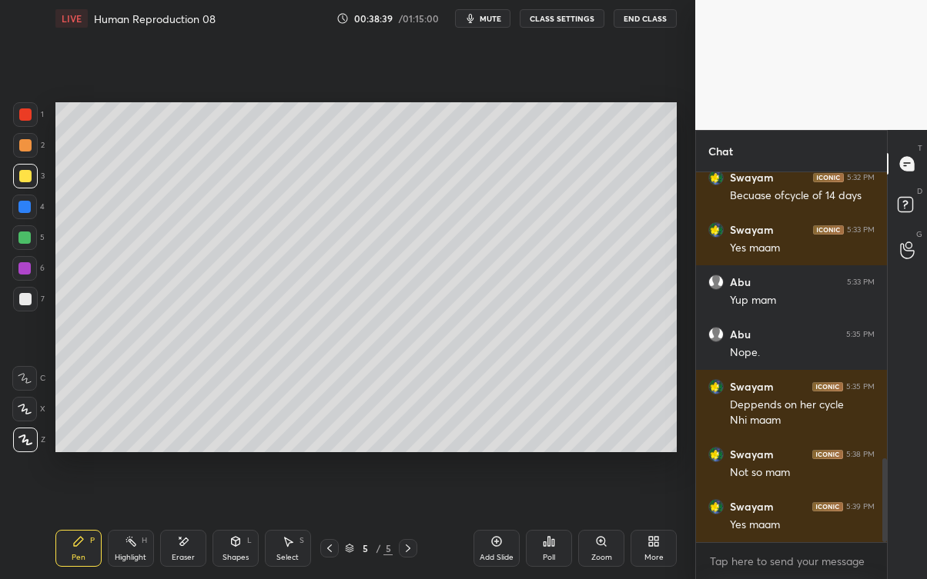
click at [87, 523] on div "Pen P" at bounding box center [78, 548] width 46 height 37
click at [329, 523] on icon at bounding box center [329, 549] width 12 height 12
click at [408, 523] on icon at bounding box center [408, 549] width 12 height 12
click at [484, 523] on div "Add Slide" at bounding box center [496, 558] width 34 height 8
click at [26, 294] on div at bounding box center [25, 299] width 12 height 12
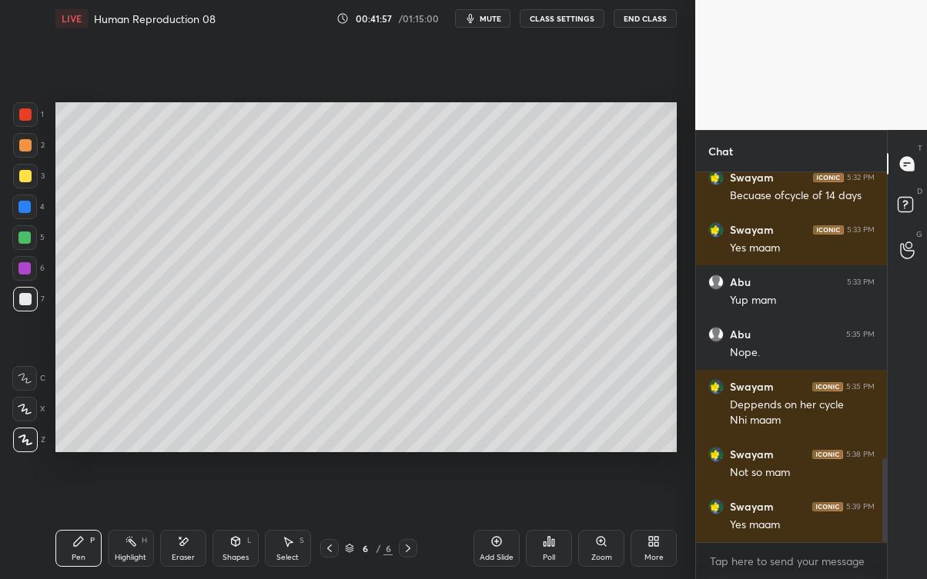
click at [29, 175] on div at bounding box center [25, 176] width 12 height 12
click at [27, 302] on div at bounding box center [25, 299] width 12 height 12
click at [28, 175] on div at bounding box center [25, 176] width 12 height 12
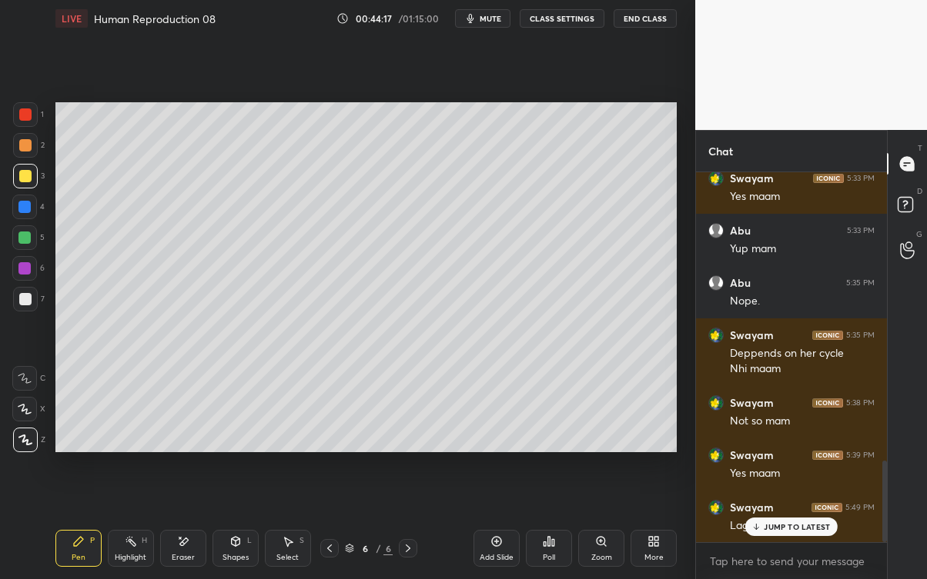
click at [783, 523] on p "JUMP TO LATEST" at bounding box center [796, 527] width 66 height 9
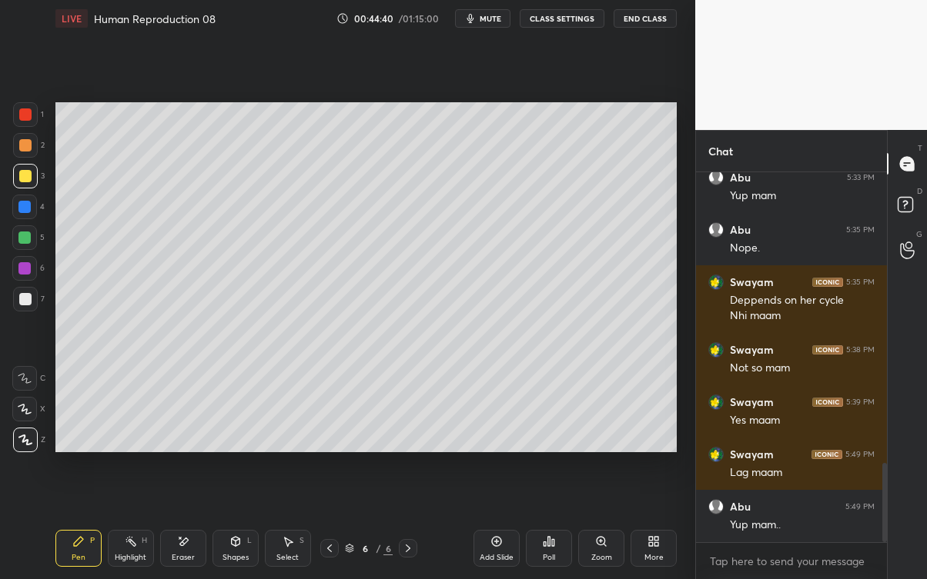
scroll to position [1411, 0]
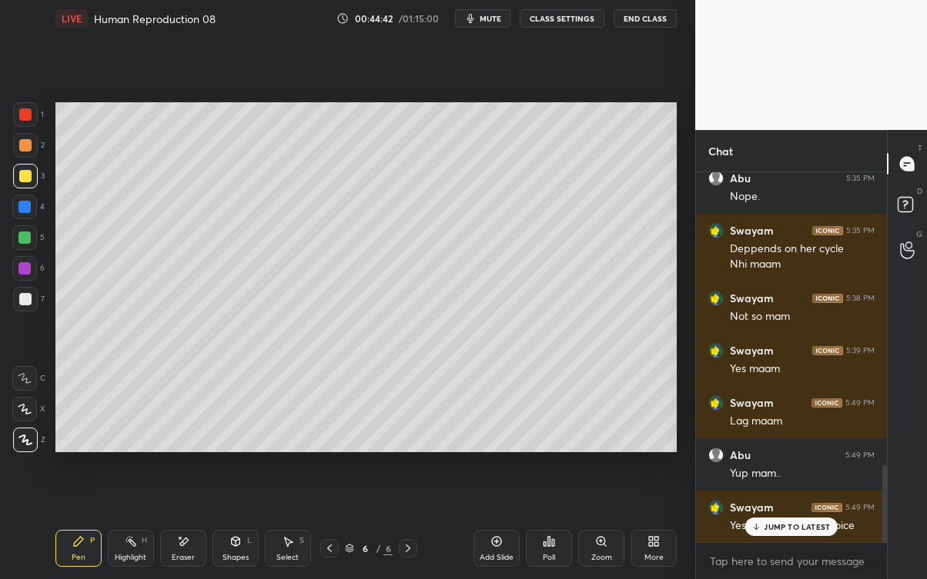
click at [786, 523] on p "JUMP TO LATEST" at bounding box center [796, 527] width 66 height 9
click at [787, 523] on p "JUMP TO LATEST" at bounding box center [796, 527] width 66 height 9
click at [497, 523] on icon at bounding box center [496, 542] width 12 height 12
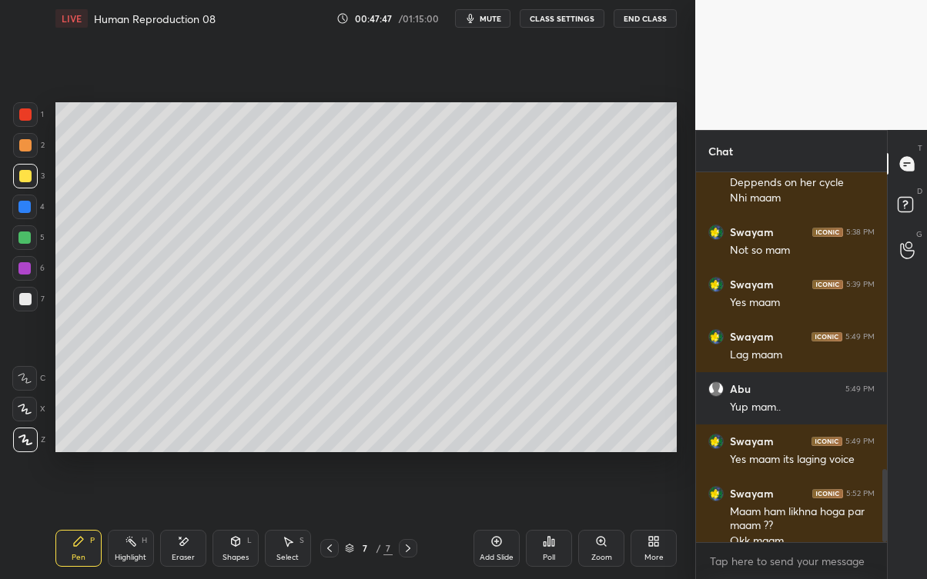
scroll to position [1494, 0]
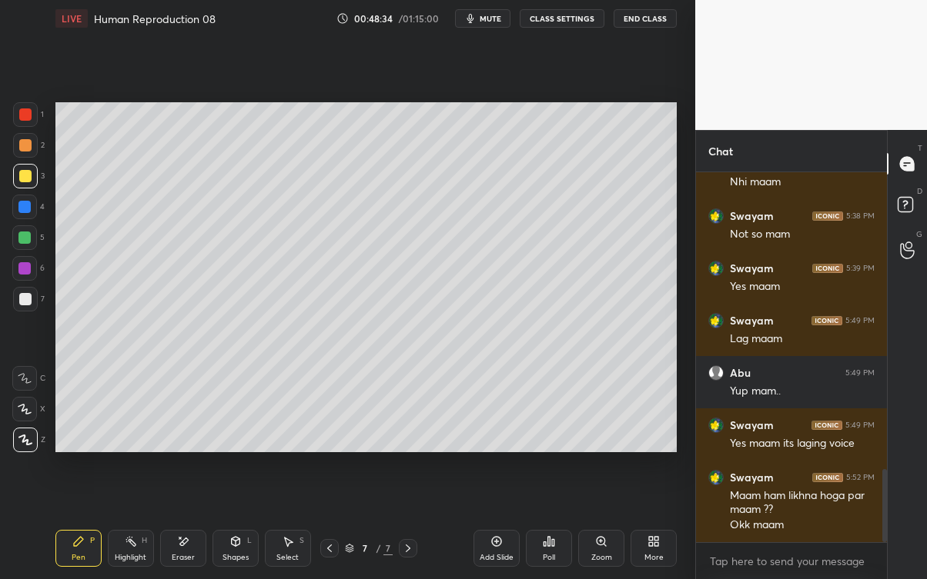
click at [24, 283] on div "6" at bounding box center [28, 271] width 32 height 31
click at [32, 299] on div at bounding box center [25, 299] width 25 height 25
click at [25, 168] on div at bounding box center [25, 176] width 25 height 25
click at [321, 453] on div "Setting up your live class Poll for secs No correct answer Start poll" at bounding box center [365, 277] width 633 height 481
click at [33, 299] on div at bounding box center [25, 299] width 25 height 25
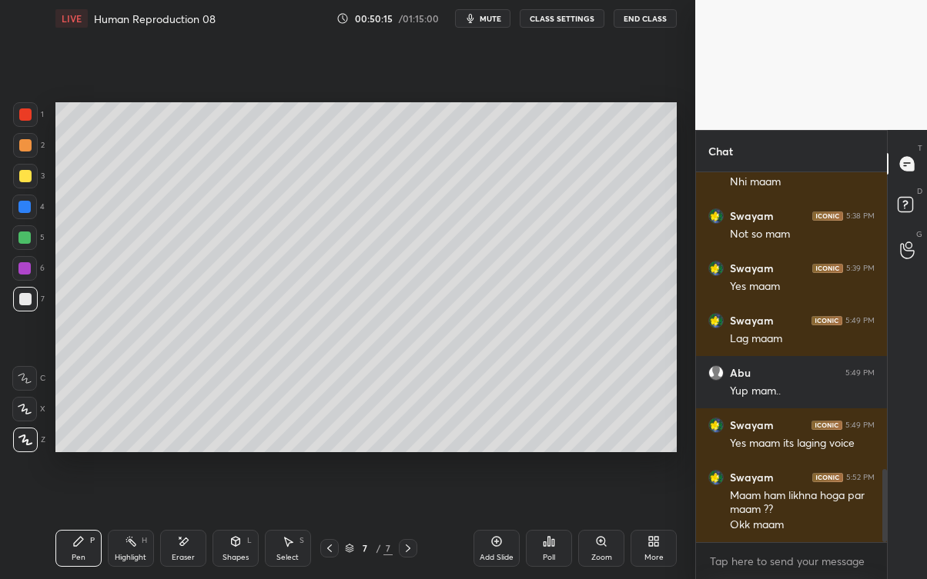
click at [196, 523] on div "Eraser" at bounding box center [183, 548] width 46 height 37
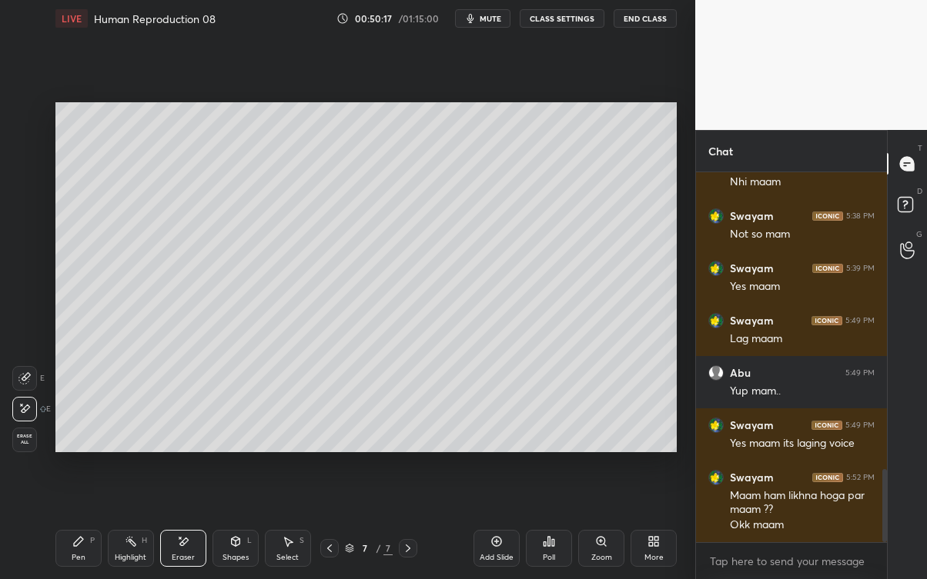
click at [85, 523] on div "Pen P" at bounding box center [78, 548] width 46 height 37
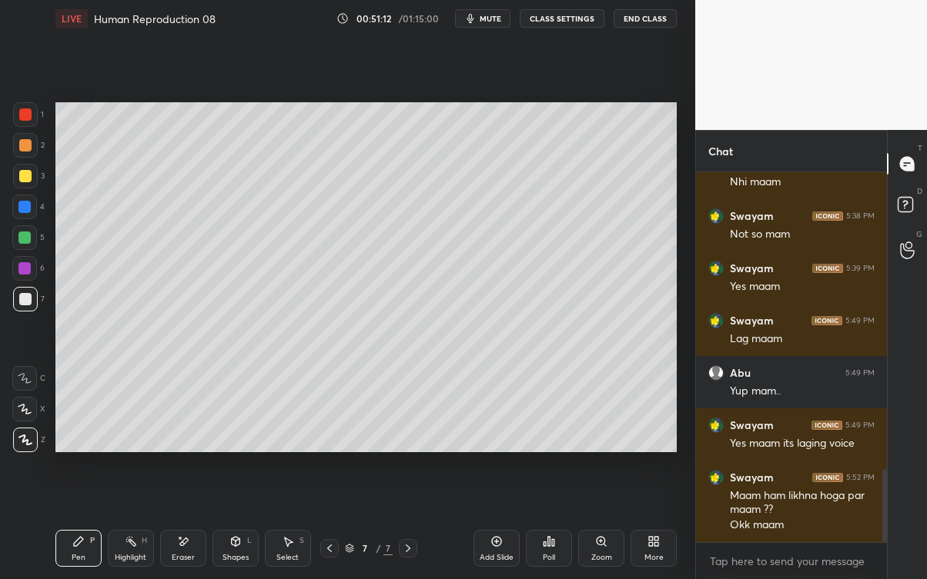
click at [192, 523] on div "Eraser" at bounding box center [183, 548] width 46 height 37
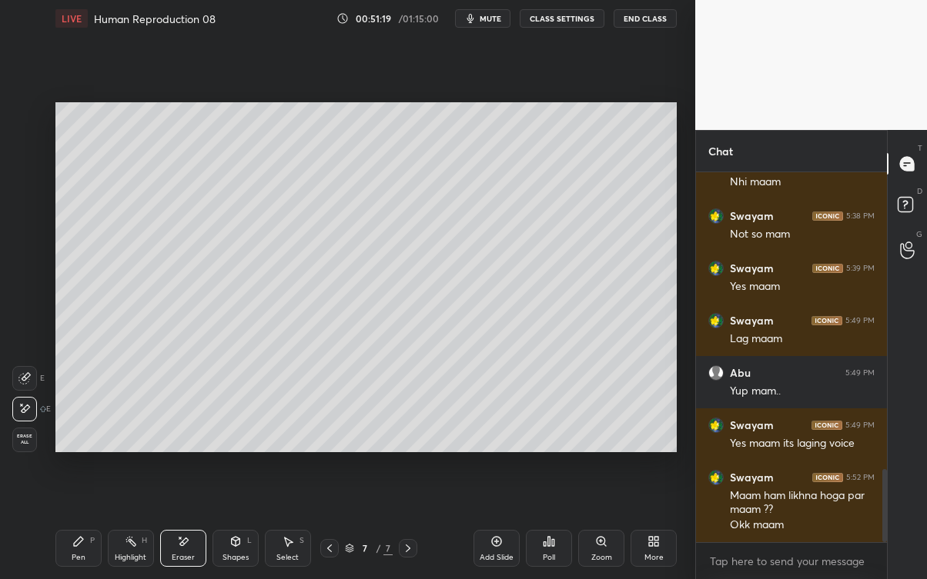
click at [94, 523] on div "Pen P" at bounding box center [78, 548] width 46 height 37
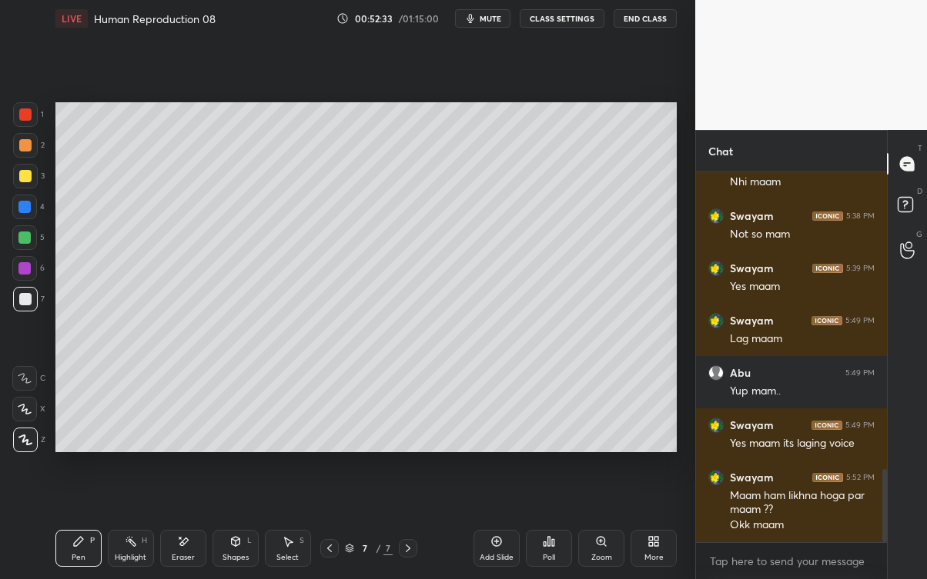
click at [493, 523] on div "Add Slide" at bounding box center [496, 558] width 34 height 8
click at [23, 175] on div at bounding box center [25, 176] width 12 height 12
click at [23, 387] on div at bounding box center [24, 378] width 25 height 25
click at [29, 245] on div at bounding box center [24, 237] width 25 height 25
click at [27, 301] on div at bounding box center [25, 299] width 12 height 12
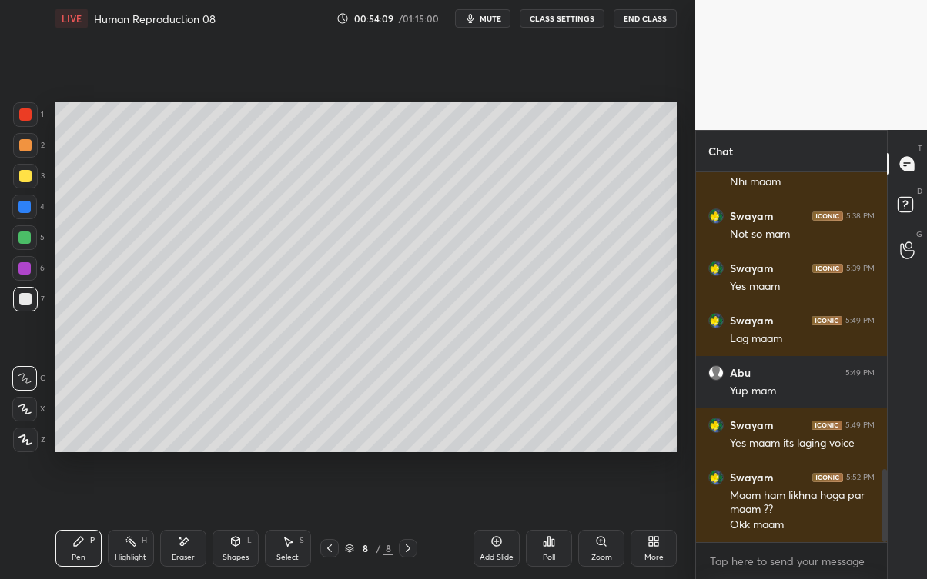
click at [37, 439] on div at bounding box center [25, 440] width 25 height 25
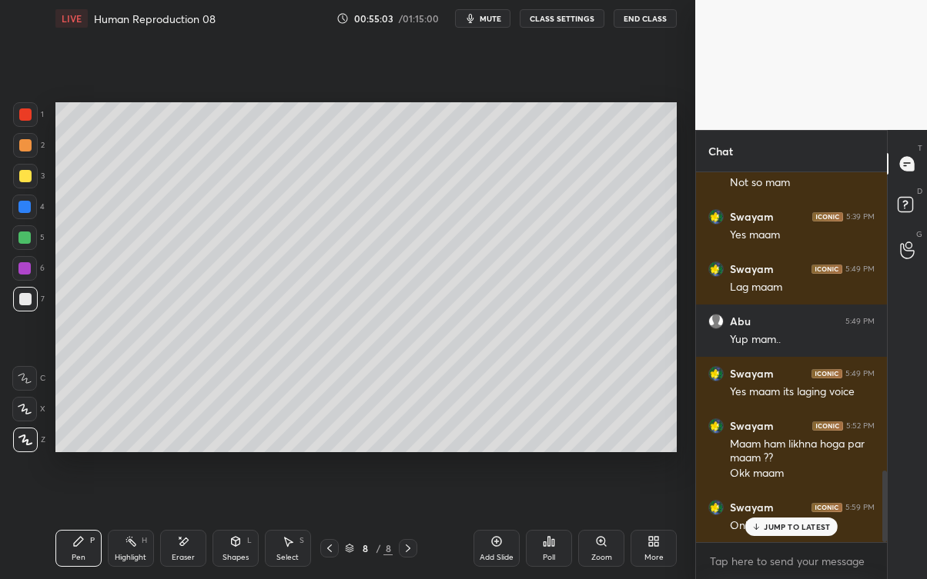
click at [767, 523] on p "JUMP TO LATEST" at bounding box center [796, 527] width 66 height 9
click at [22, 178] on div at bounding box center [25, 176] width 12 height 12
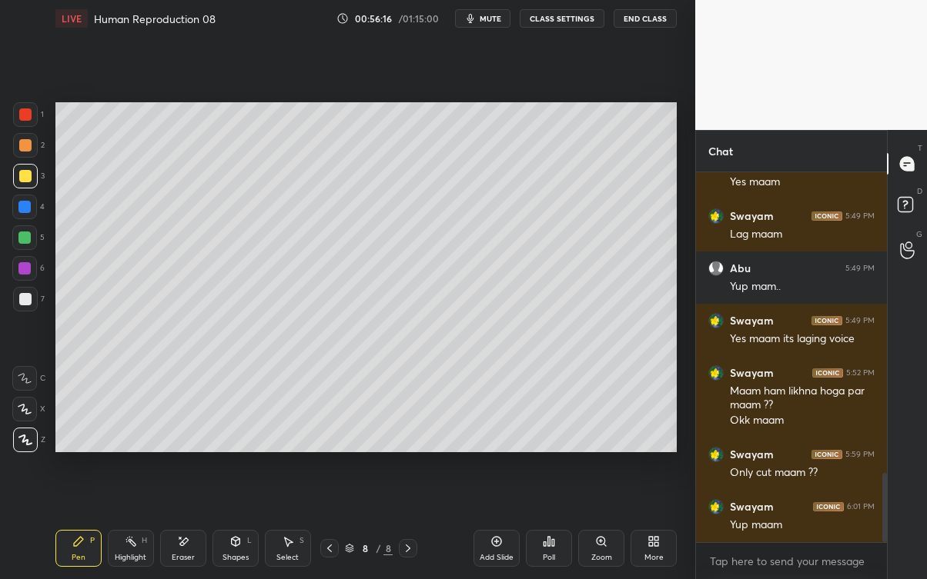
click at [329, 523] on icon at bounding box center [329, 549] width 12 height 12
click at [416, 523] on div at bounding box center [408, 548] width 18 height 18
click at [328, 523] on icon at bounding box center [329, 549] width 12 height 12
click at [412, 523] on icon at bounding box center [408, 549] width 12 height 12
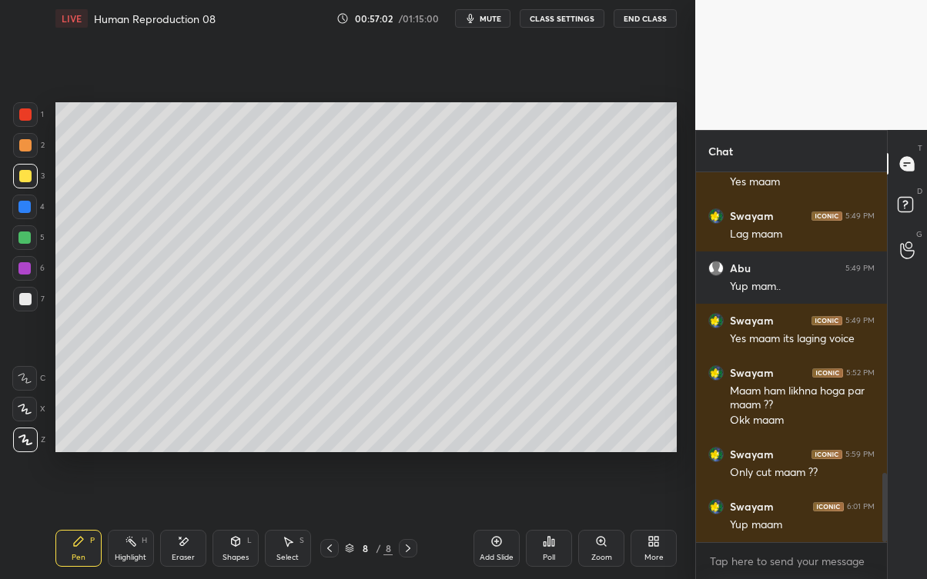
click at [496, 523] on div "Add Slide" at bounding box center [496, 558] width 34 height 8
click at [327, 523] on icon at bounding box center [329, 549] width 12 height 12
click at [328, 523] on icon at bounding box center [329, 549] width 12 height 12
click at [408, 523] on icon at bounding box center [408, 549] width 12 height 12
click at [406, 523] on icon at bounding box center [408, 549] width 12 height 12
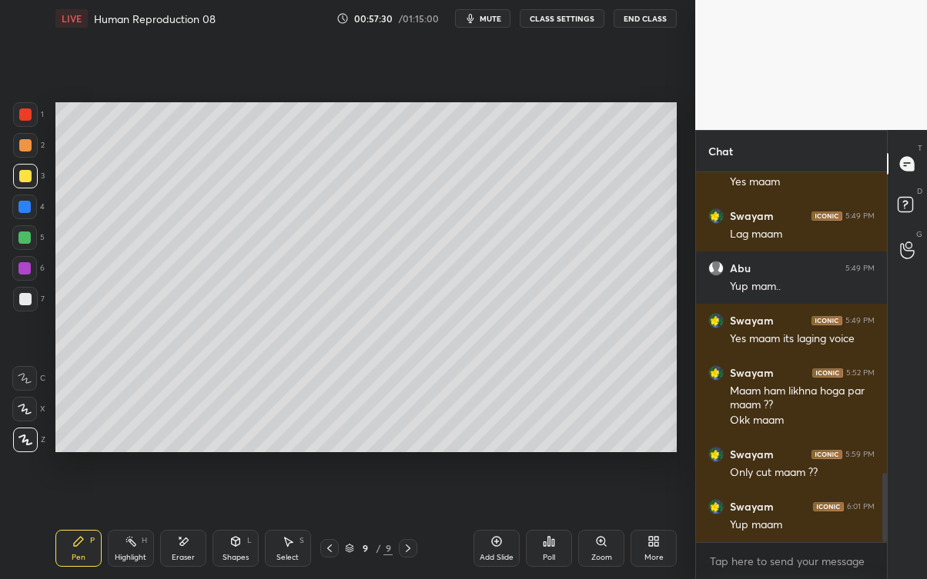
click at [26, 303] on div at bounding box center [25, 299] width 12 height 12
click at [29, 295] on div at bounding box center [25, 299] width 12 height 12
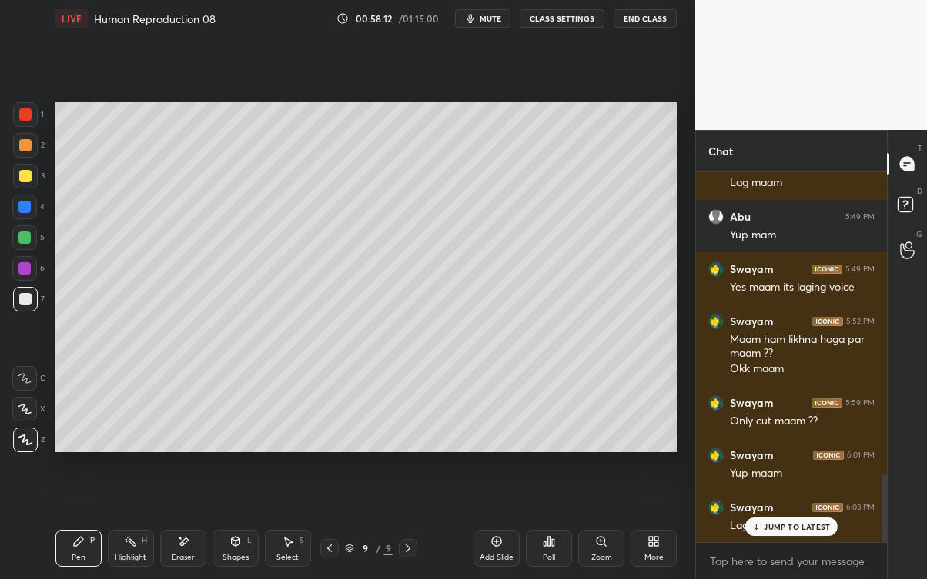
click at [776, 523] on p "JUMP TO LATEST" at bounding box center [796, 527] width 66 height 9
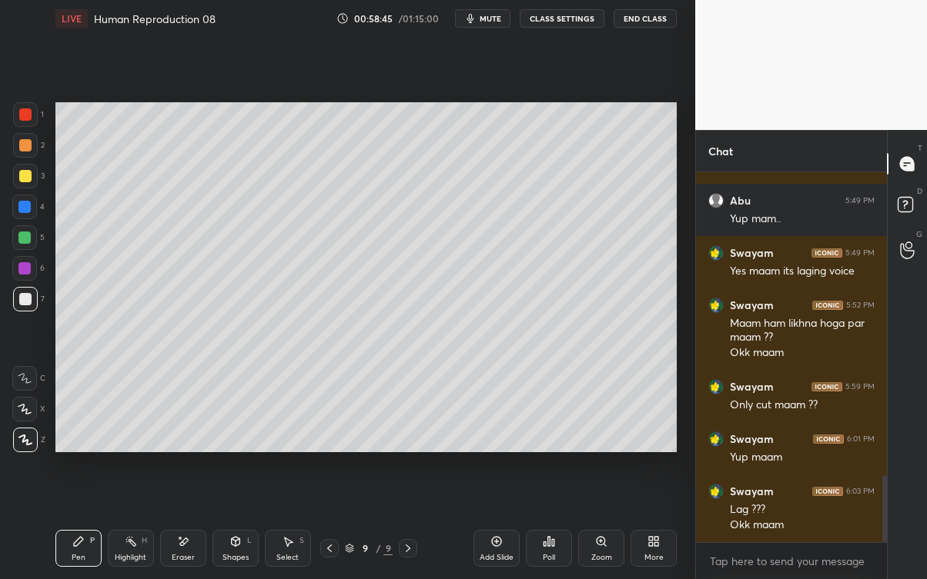
click at [27, 175] on div at bounding box center [25, 176] width 12 height 12
click at [185, 523] on icon at bounding box center [183, 542] width 8 height 8
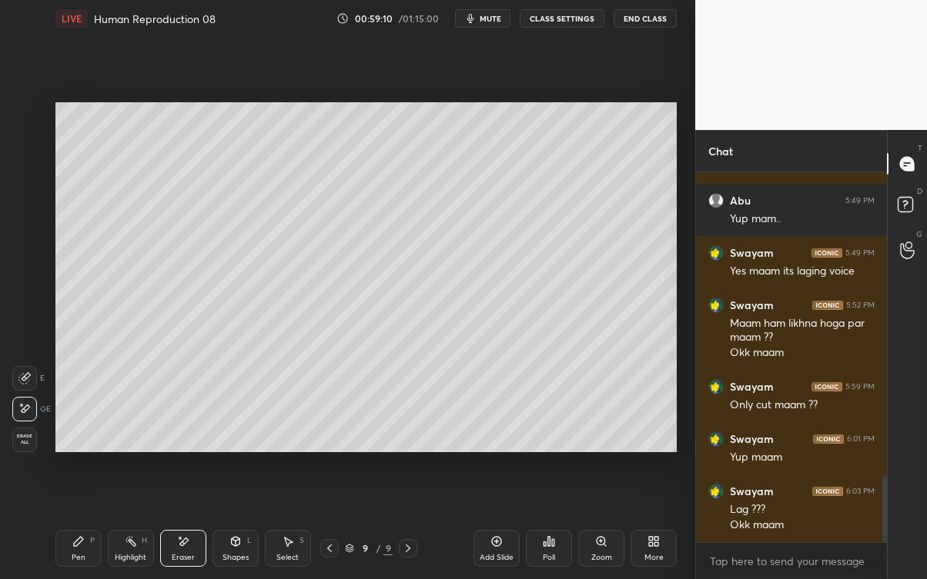
click at [79, 523] on div "Pen P" at bounding box center [78, 548] width 46 height 37
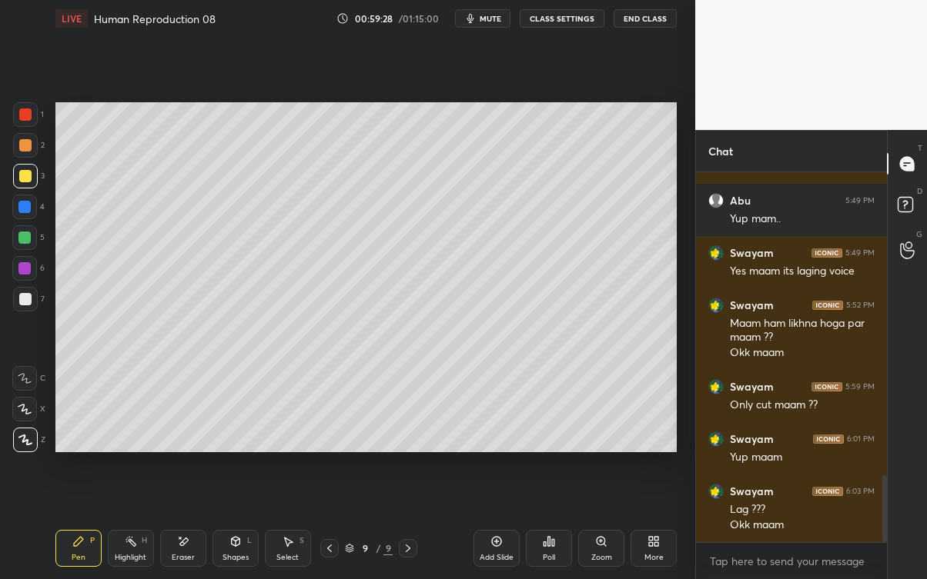
click at [25, 297] on div at bounding box center [25, 299] width 12 height 12
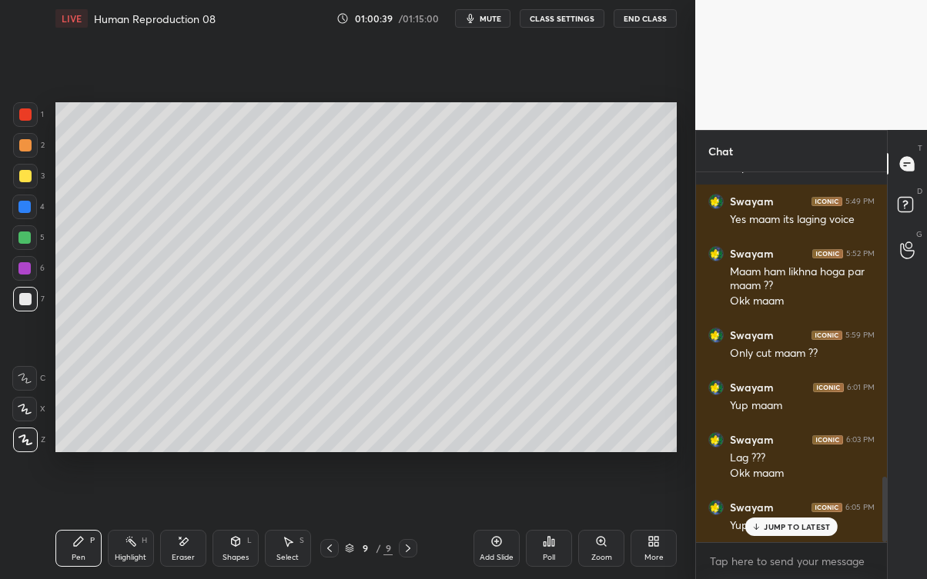
click at [830, 523] on div "JUMP TO LATEST" at bounding box center [791, 527] width 92 height 18
click at [328, 523] on div at bounding box center [329, 548] width 18 height 18
click at [332, 523] on icon at bounding box center [329, 549] width 12 height 12
click at [337, 523] on div at bounding box center [329, 548] width 18 height 18
click at [336, 523] on div at bounding box center [329, 548] width 18 height 18
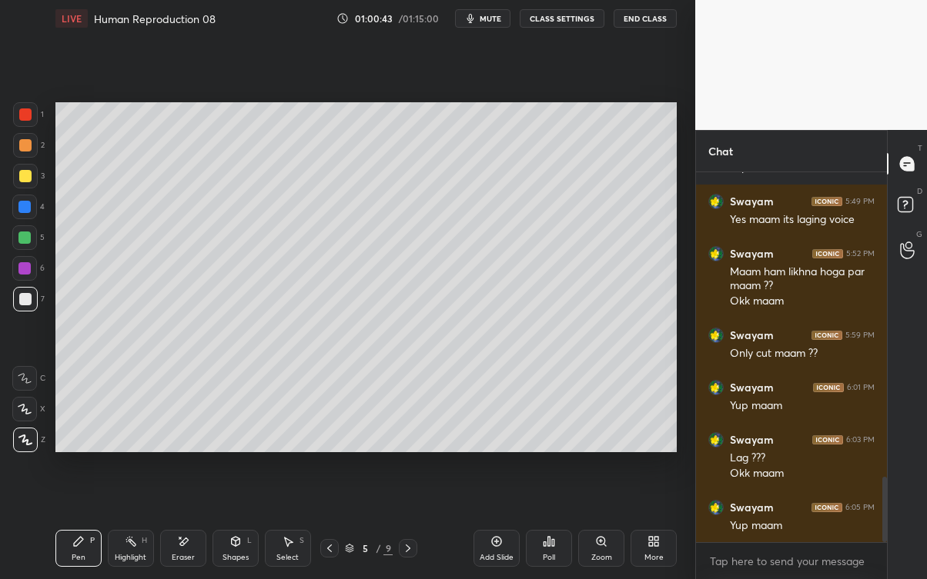
click at [335, 523] on div at bounding box center [329, 548] width 18 height 18
click at [333, 523] on div at bounding box center [329, 548] width 18 height 18
click at [329, 523] on icon at bounding box center [329, 549] width 12 height 12
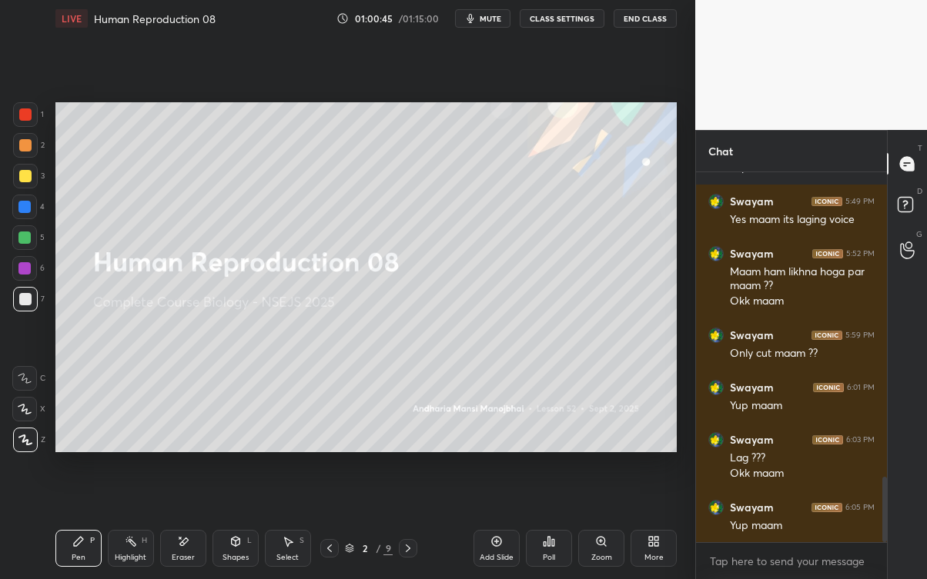
click at [408, 523] on icon at bounding box center [408, 549] width 12 height 12
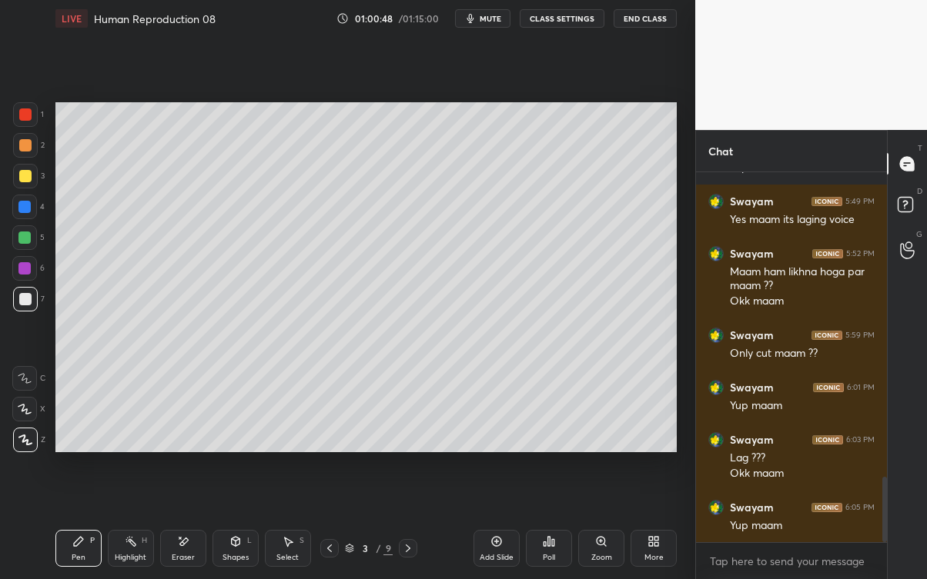
click at [415, 523] on div at bounding box center [408, 548] width 18 height 18
click at [408, 523] on icon at bounding box center [408, 549] width 12 height 12
click at [409, 523] on icon at bounding box center [408, 549] width 12 height 12
click at [408, 523] on icon at bounding box center [408, 549] width 12 height 12
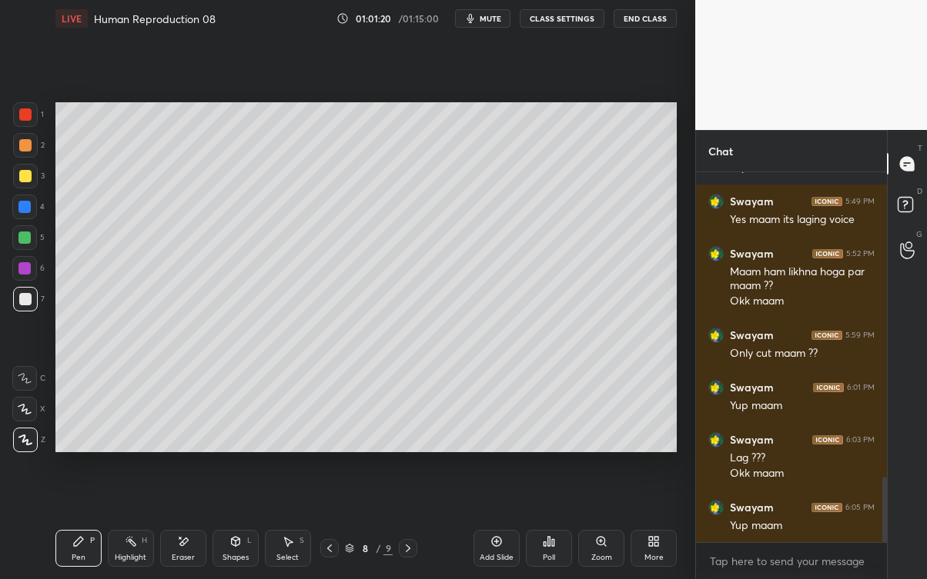
click at [406, 523] on icon at bounding box center [408, 549] width 12 height 12
click at [329, 523] on icon at bounding box center [329, 549] width 12 height 12
click at [332, 523] on div at bounding box center [329, 548] width 18 height 18
click at [408, 523] on icon at bounding box center [408, 549] width 12 height 12
click at [416, 523] on div at bounding box center [408, 548] width 18 height 18
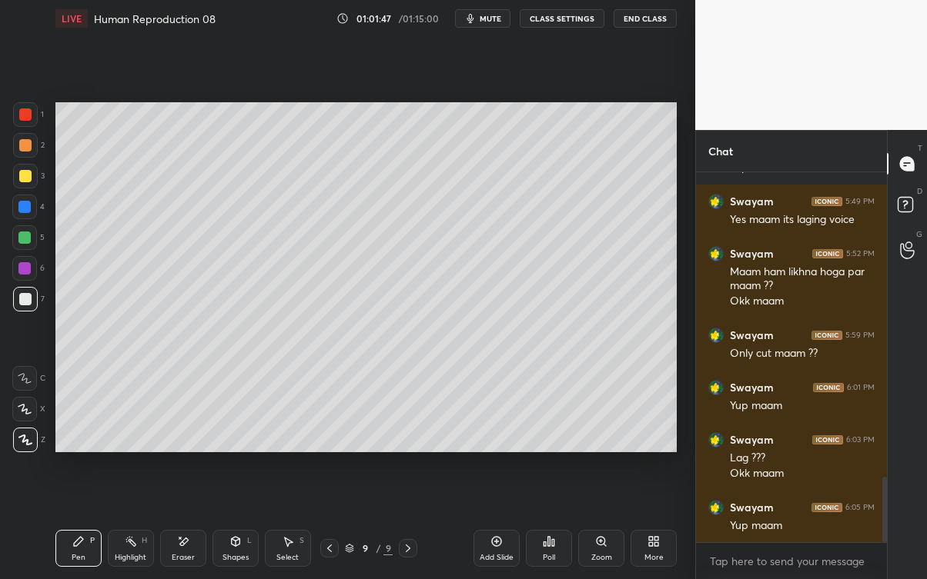
click at [416, 523] on div at bounding box center [408, 548] width 18 height 18
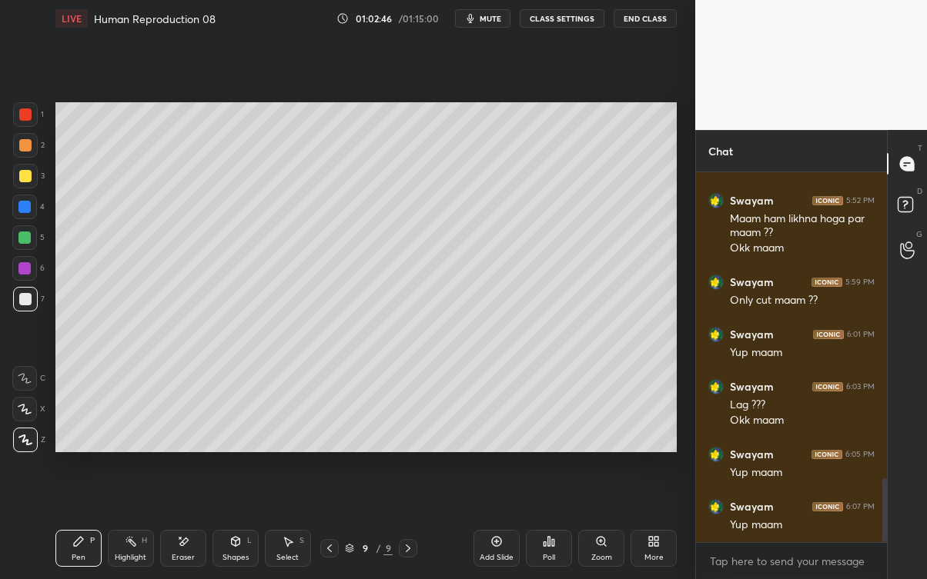
scroll to position [1785, 0]
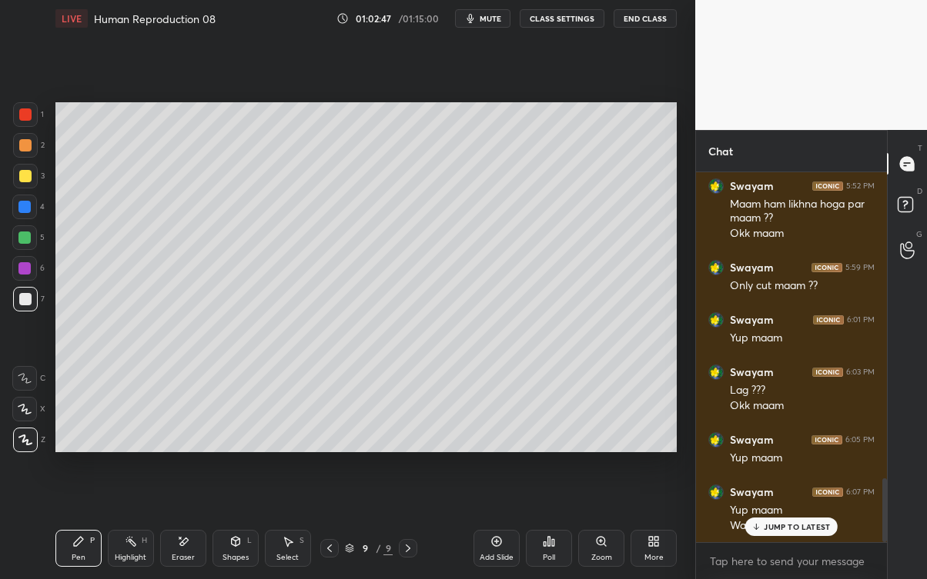
click at [808, 523] on p "JUMP TO LATEST" at bounding box center [796, 527] width 66 height 9
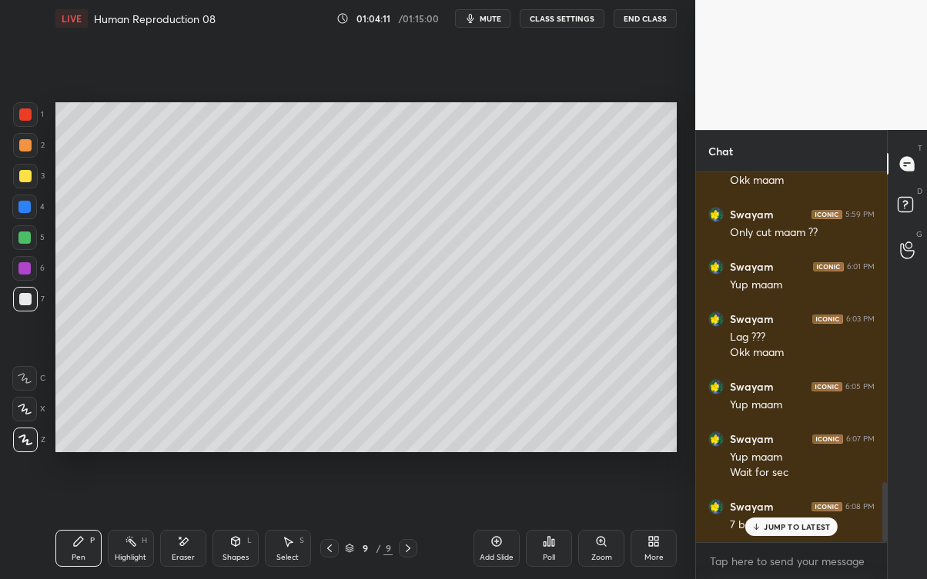
scroll to position [1904, 0]
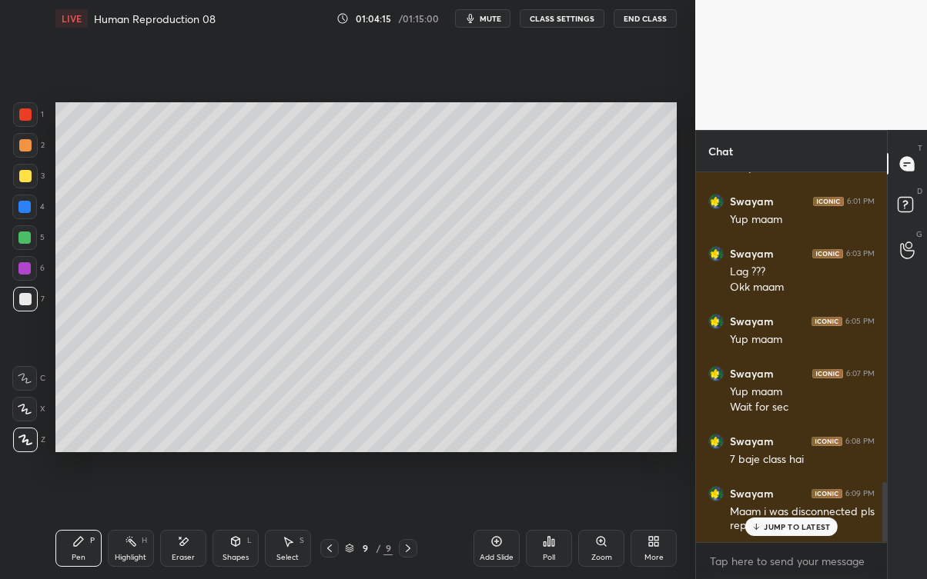
click at [775, 523] on p "JUMP TO LATEST" at bounding box center [796, 527] width 66 height 9
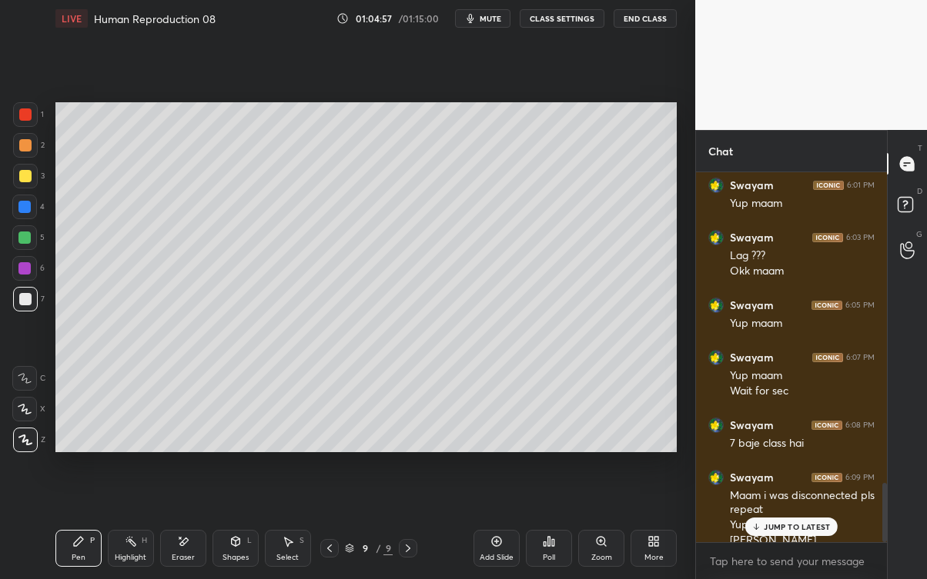
scroll to position [1935, 0]
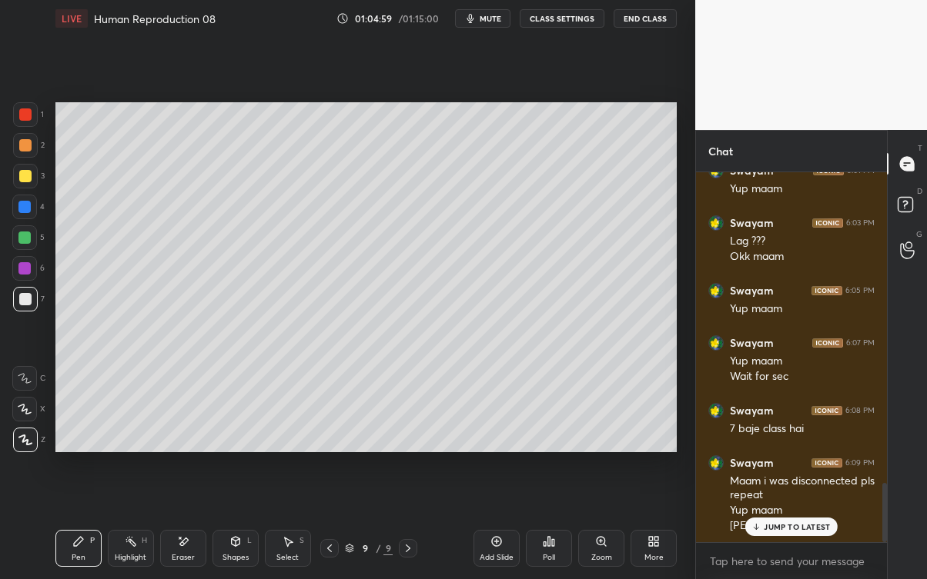
click at [784, 523] on p "JUMP TO LATEST" at bounding box center [796, 527] width 66 height 9
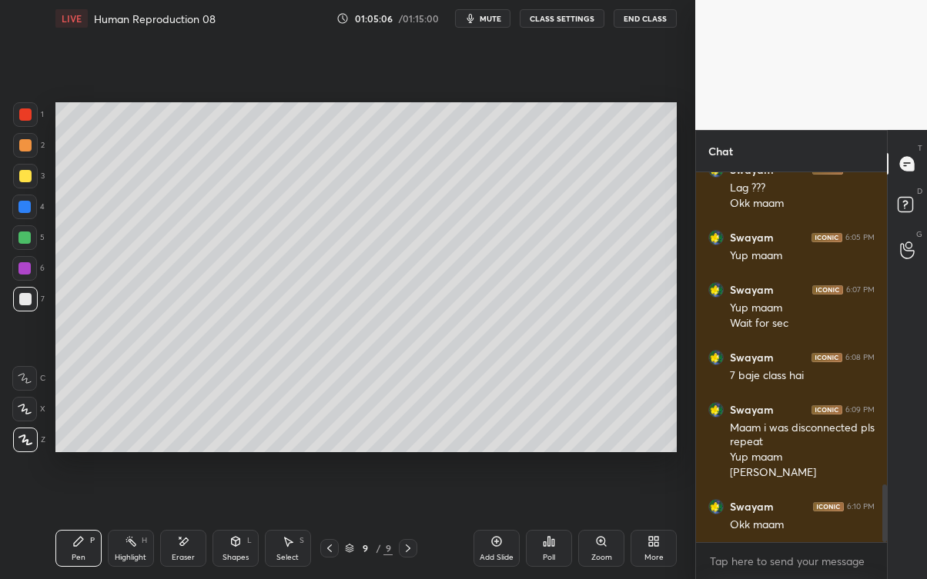
scroll to position [2002, 0]
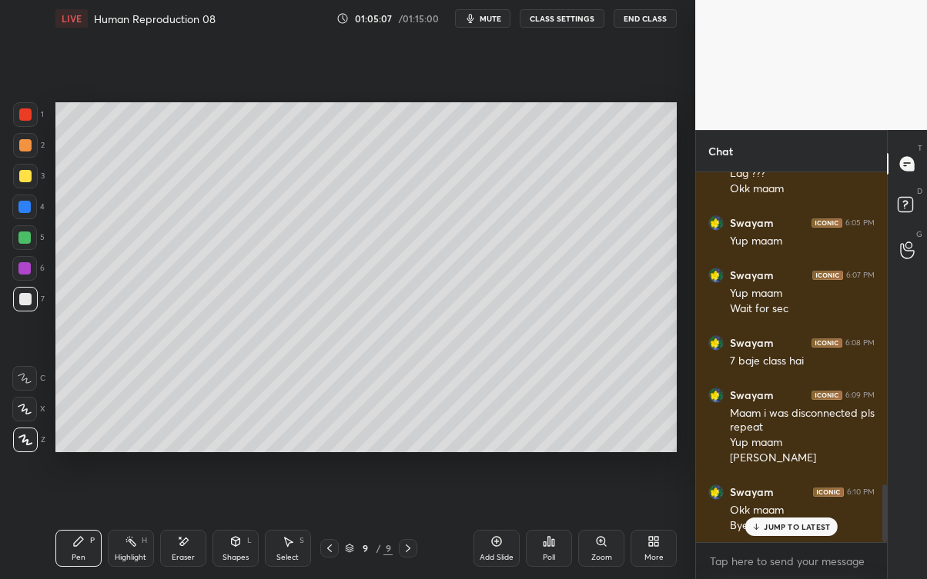
click at [785, 523] on div "JUMP TO LATEST" at bounding box center [791, 527] width 92 height 18
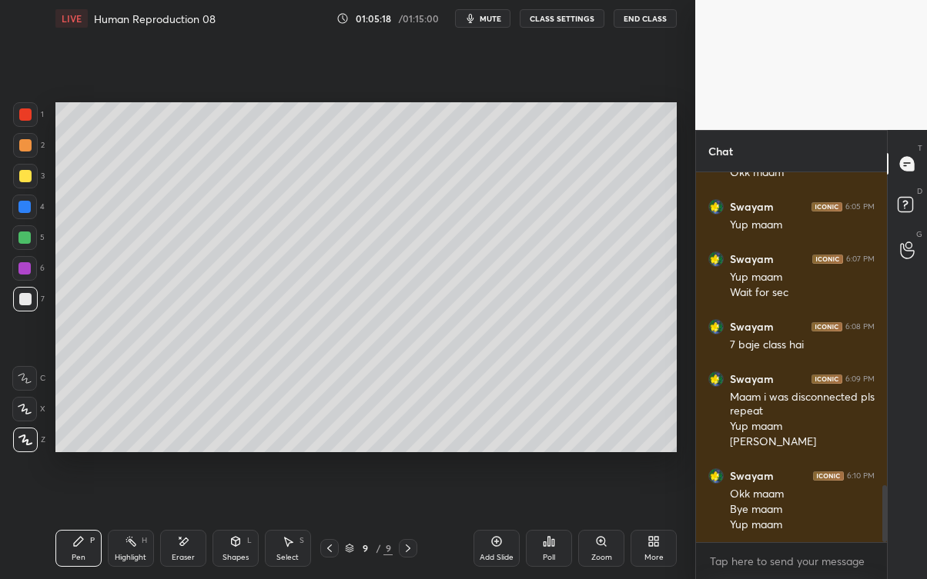
click at [329, 523] on icon at bounding box center [329, 549] width 12 height 12
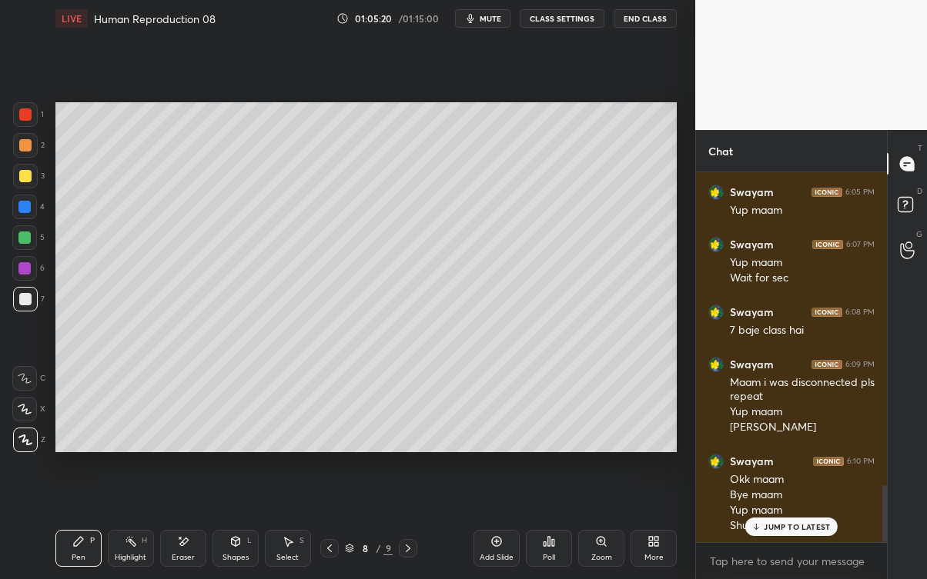
click at [781, 523] on p "JUMP TO LATEST" at bounding box center [796, 527] width 66 height 9
click at [635, 19] on button "End Class" at bounding box center [644, 18] width 63 height 18
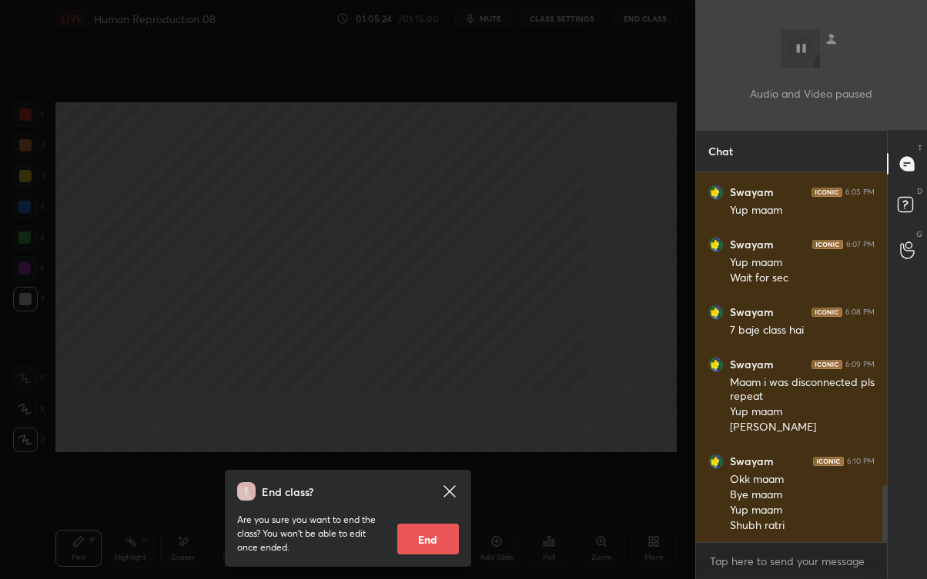
scroll to position [2049, 0]
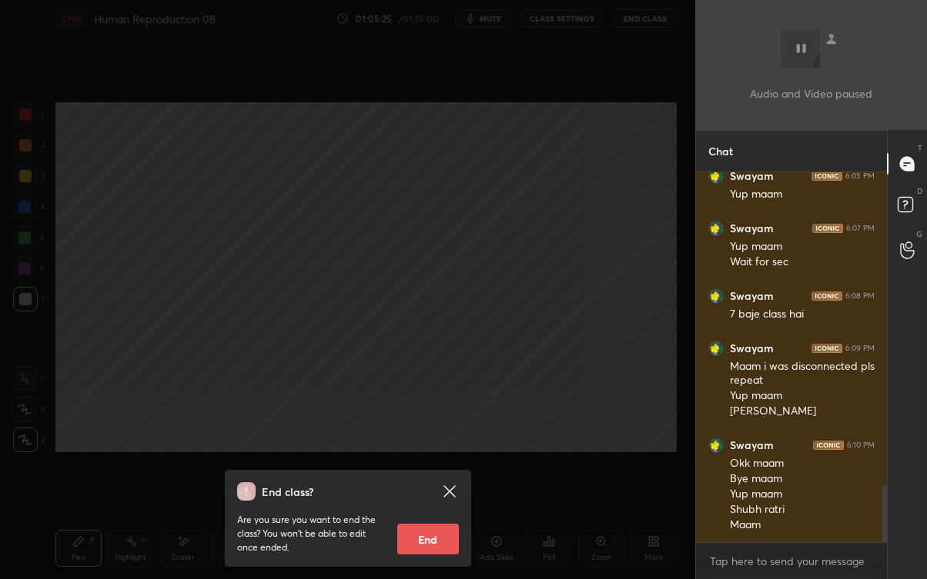
click at [438, 523] on button "End" at bounding box center [428, 539] width 62 height 31
type textarea "x"
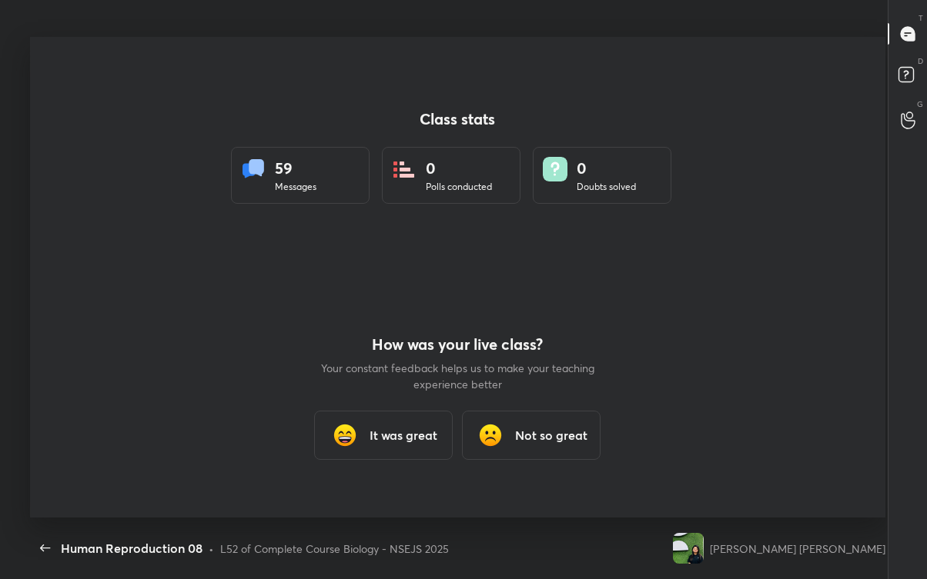
scroll to position [0, 0]
click at [36, 523] on icon "button" at bounding box center [45, 548] width 18 height 18
